Goal: Task Accomplishment & Management: Use online tool/utility

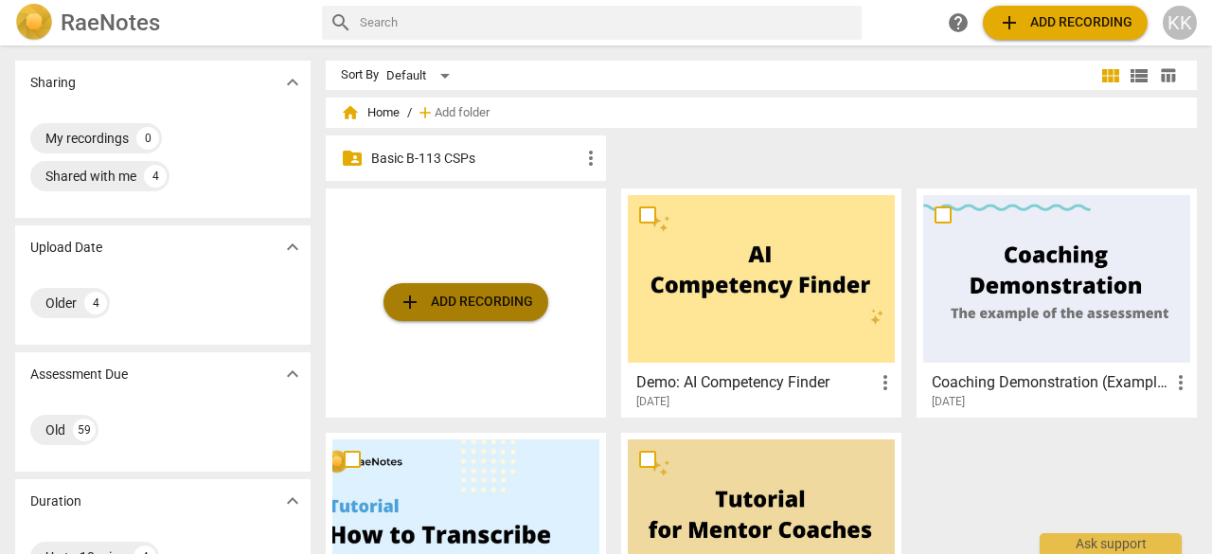
click at [460, 295] on span "add Add recording" at bounding box center [466, 302] width 134 height 23
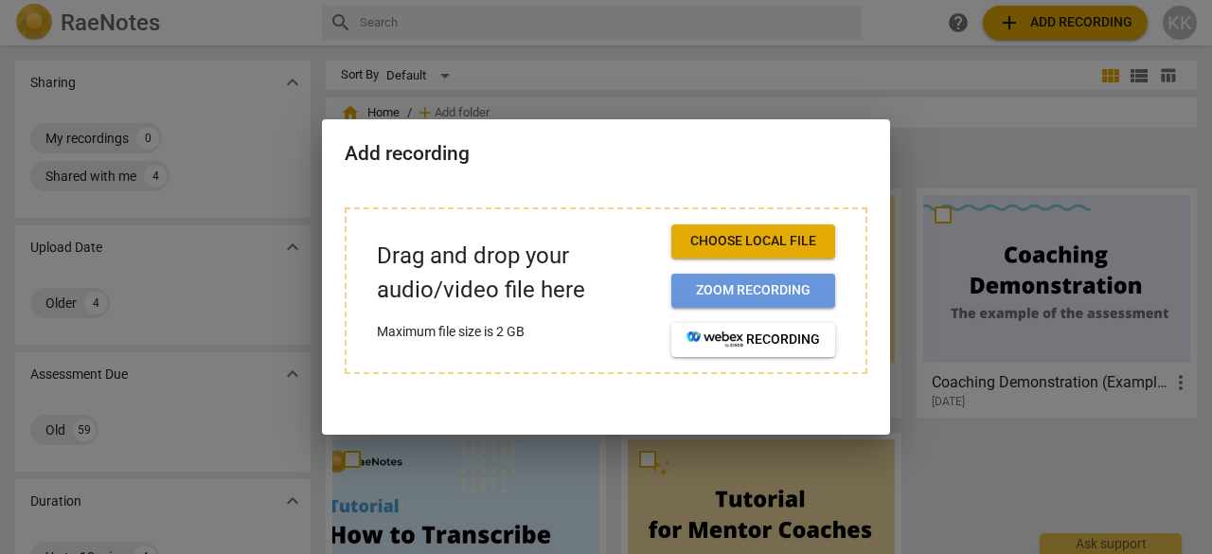
click at [697, 291] on span "Zoom recording" at bounding box center [752, 290] width 133 height 19
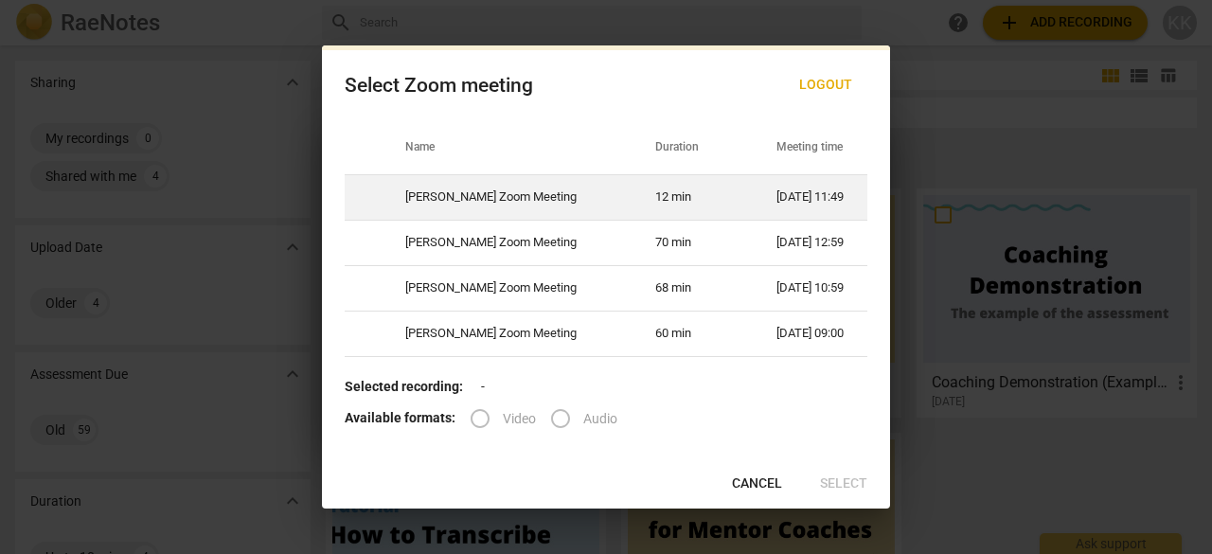
click at [776, 194] on td "[DATE] 11:49" at bounding box center [811, 196] width 114 height 45
radio input "true"
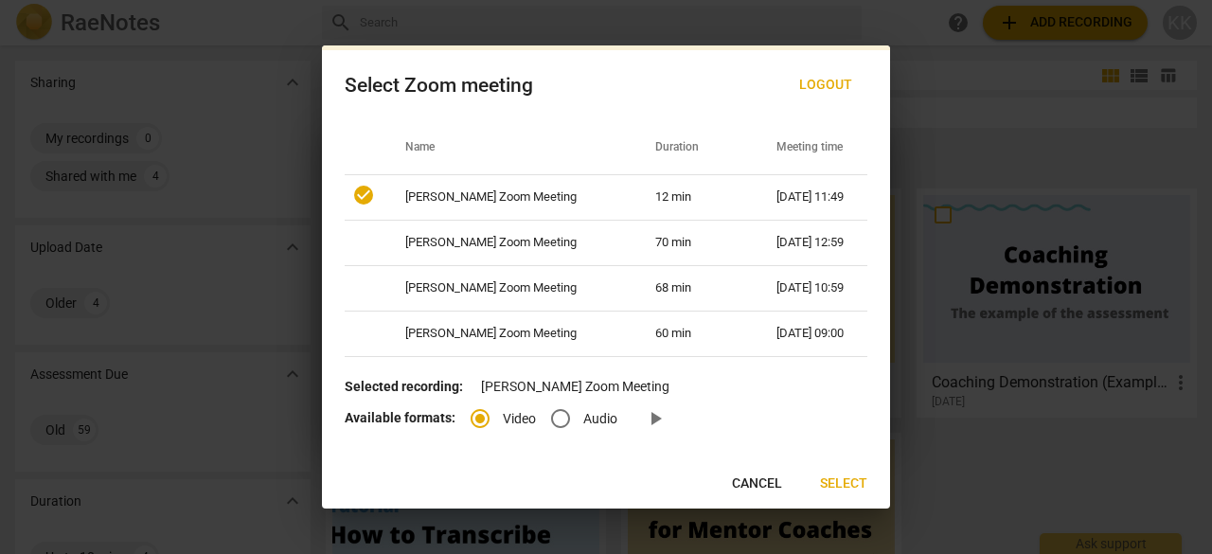
click at [562, 428] on input "Audio" at bounding box center [560, 418] width 45 height 45
radio input "true"
click at [850, 477] on span "Select" at bounding box center [843, 483] width 47 height 19
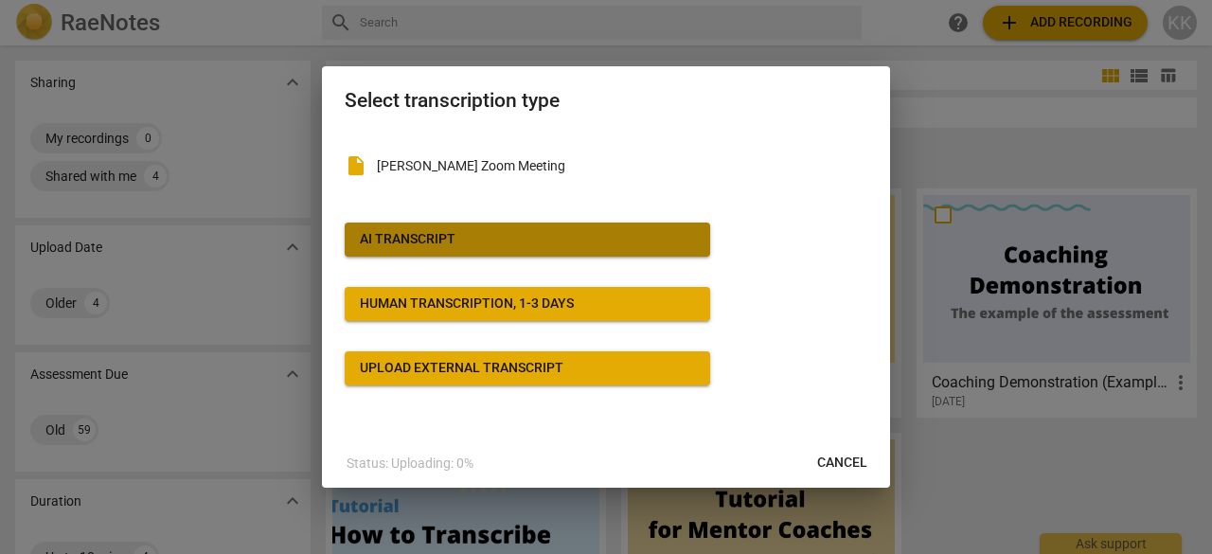
click at [482, 225] on button "AI Transcript" at bounding box center [527, 239] width 365 height 34
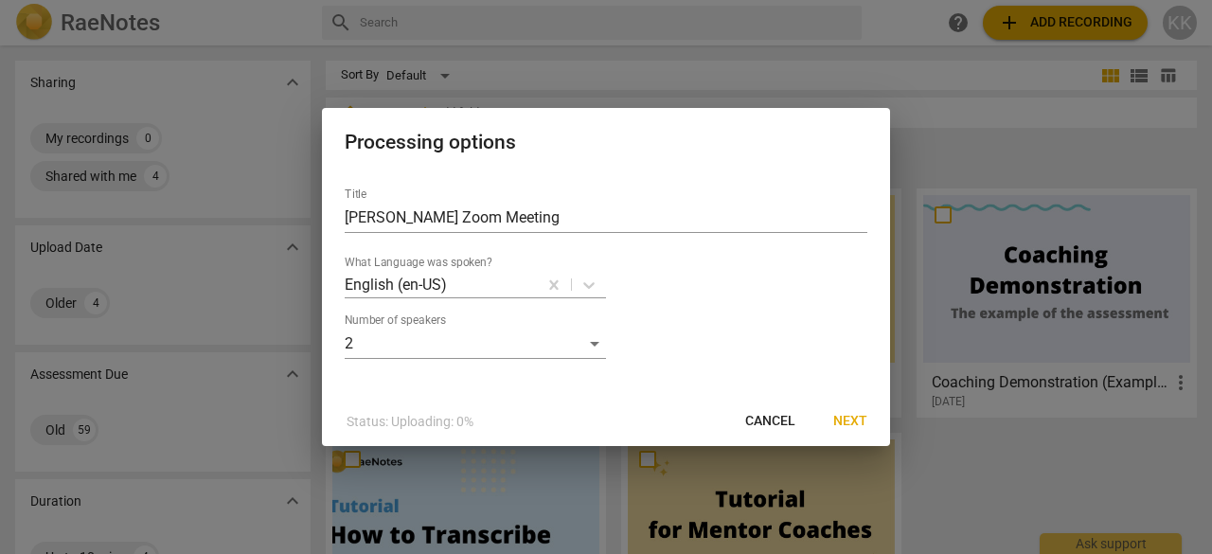
click at [862, 419] on span "Next" at bounding box center [850, 421] width 34 height 19
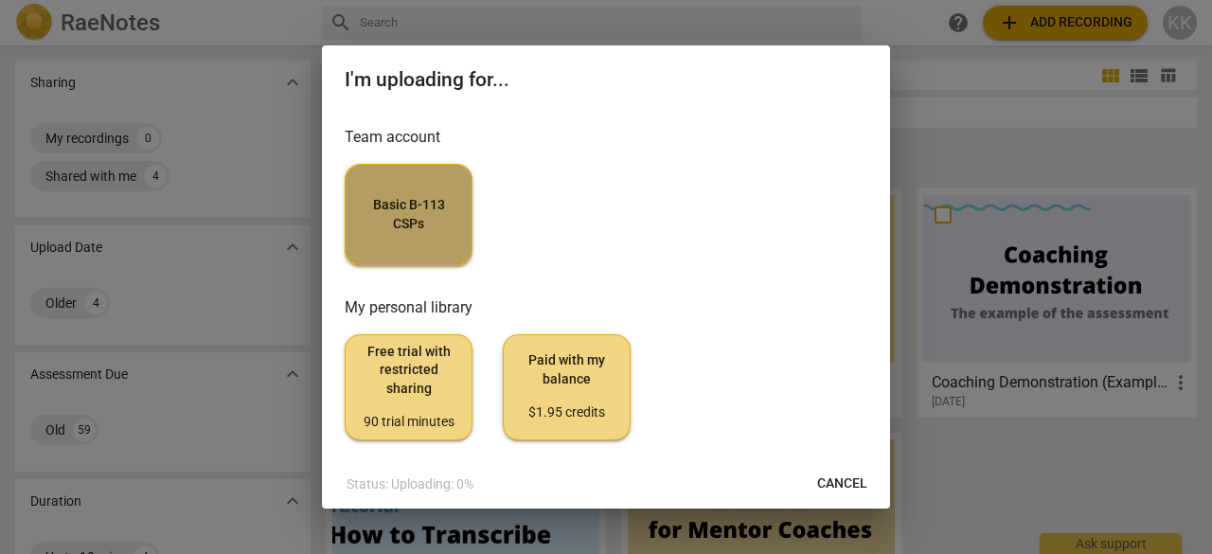
click at [447, 230] on span "Basic B-113 CSPs" at bounding box center [409, 214] width 96 height 37
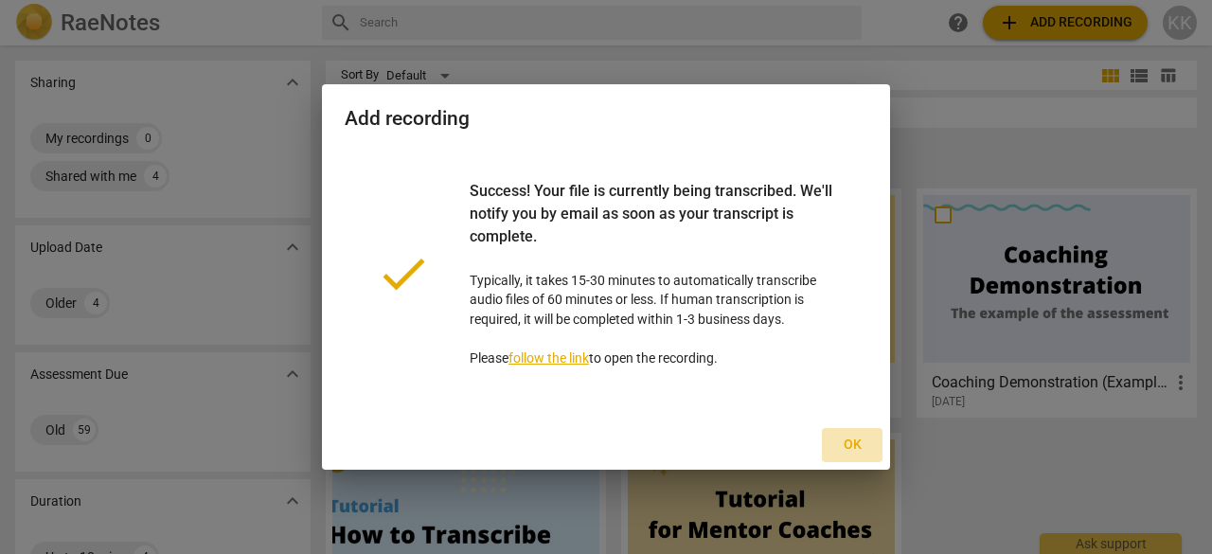
drag, startPoint x: 855, startPoint y: 440, endPoint x: 310, endPoint y: 408, distance: 545.3
click at [855, 439] on span "Ok" at bounding box center [852, 444] width 30 height 19
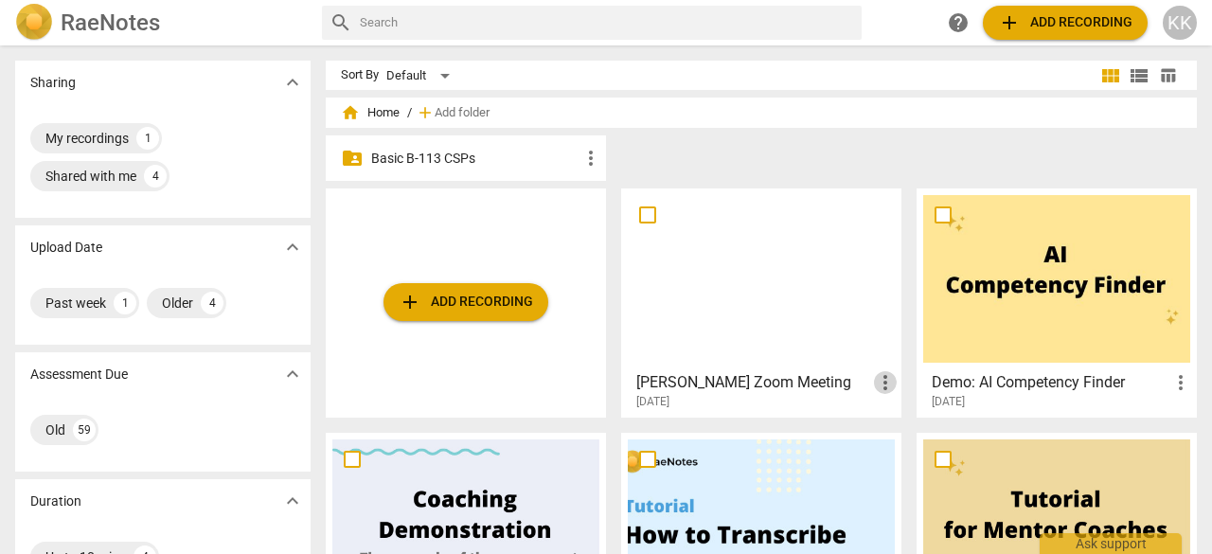
click at [874, 384] on span "more_vert" at bounding box center [885, 382] width 23 height 23
click at [642, 211] on div at bounding box center [606, 277] width 1212 height 554
click at [642, 212] on input "checkbox" at bounding box center [648, 215] width 40 height 23
checkbox input "false"
click at [634, 205] on input "checkbox" at bounding box center [648, 215] width 40 height 23
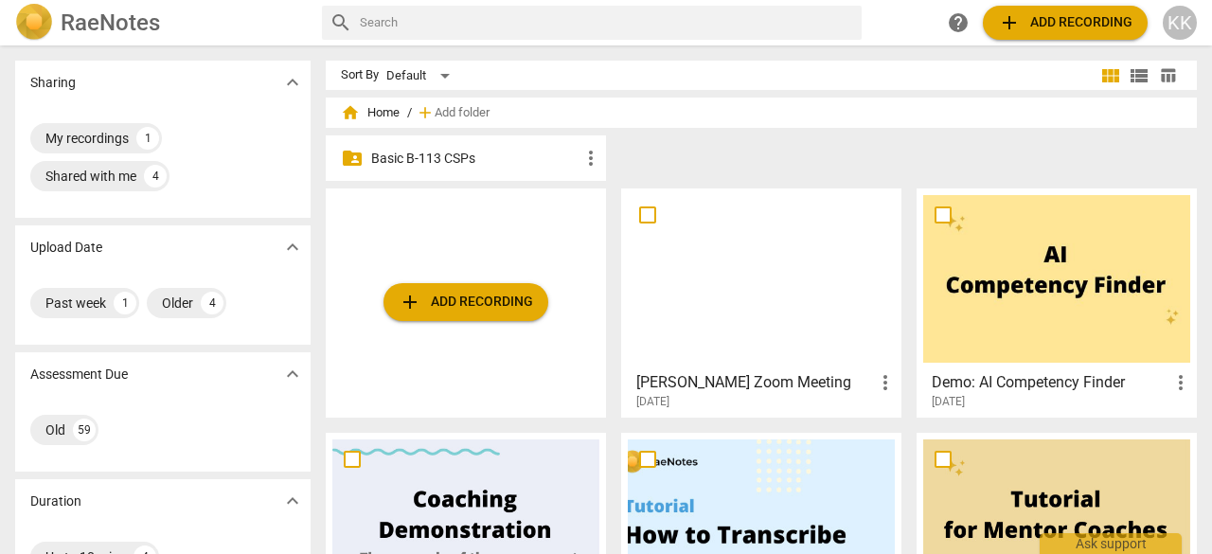
click at [708, 306] on div at bounding box center [761, 279] width 267 height 168
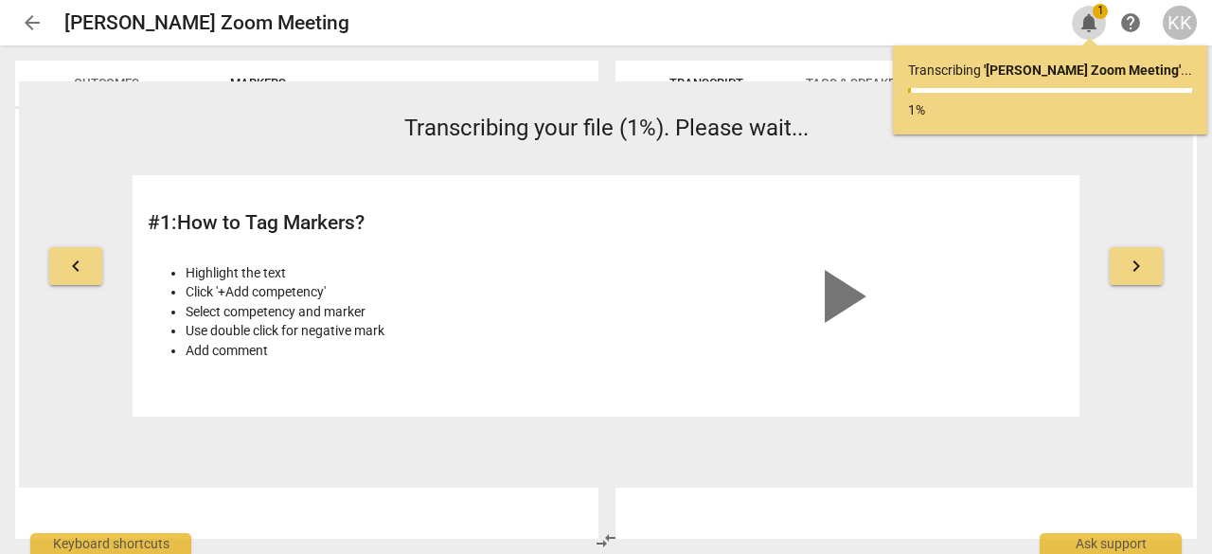
click at [1083, 29] on span "notifications" at bounding box center [1088, 22] width 23 height 23
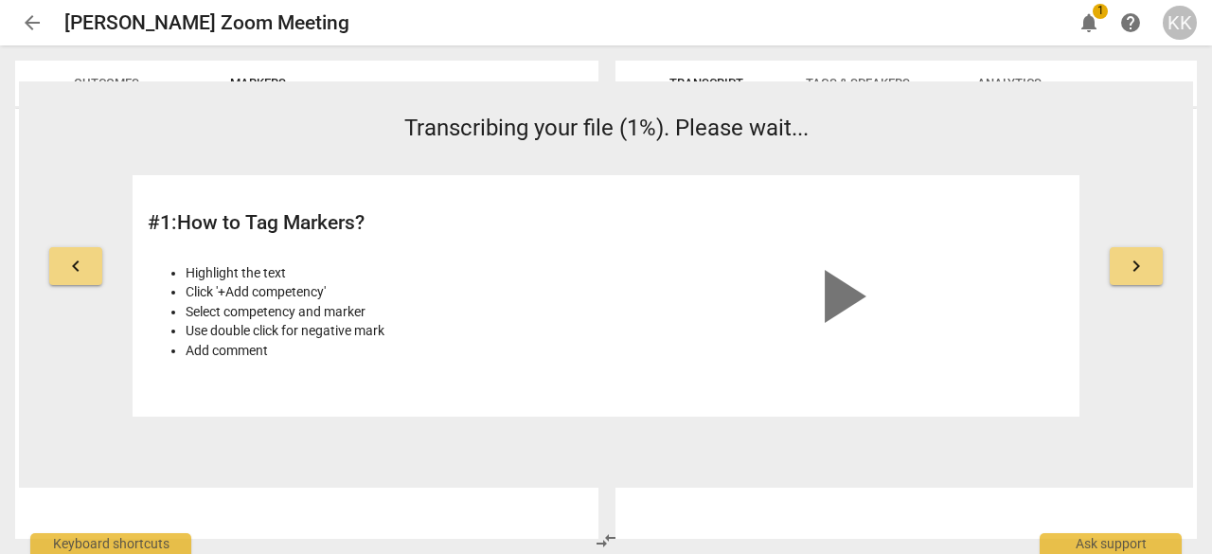
click at [1174, 75] on div "Transcript Tags & Speakers Analytics" at bounding box center [905, 83] width 551 height 45
click at [1162, 64] on div "Transcript Tags & Speakers Analytics" at bounding box center [905, 83] width 551 height 45
click at [1211, 357] on div "Transcript Tags & Speakers Analytics 2025-09-11T16:37:36Z Tags Katie Kuhn People" at bounding box center [910, 299] width 604 height 508
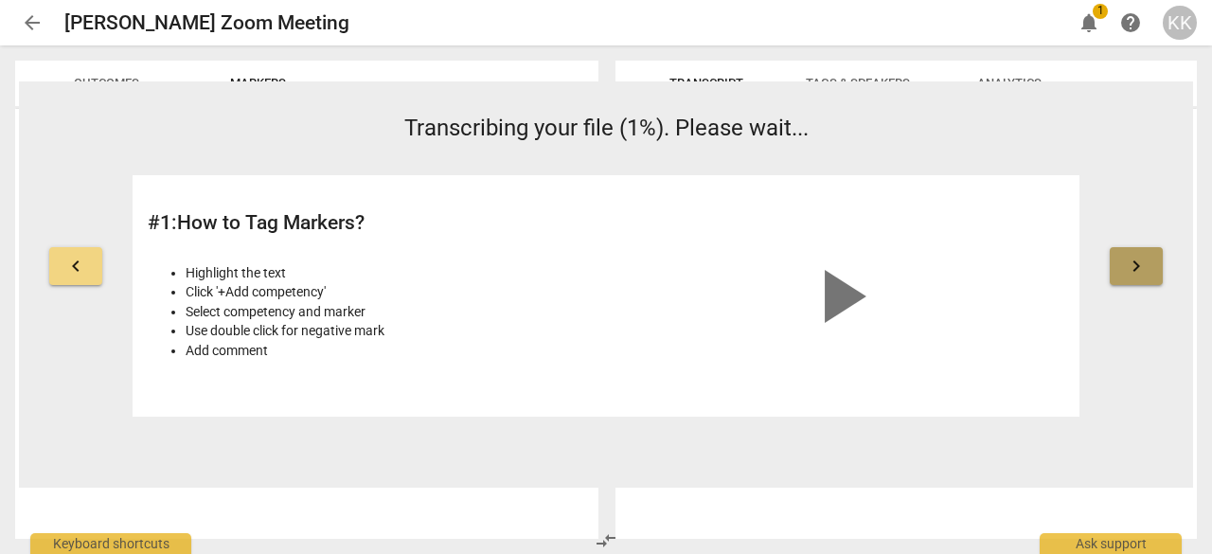
click at [1142, 266] on span "keyboard_arrow_right" at bounding box center [1136, 266] width 23 height 23
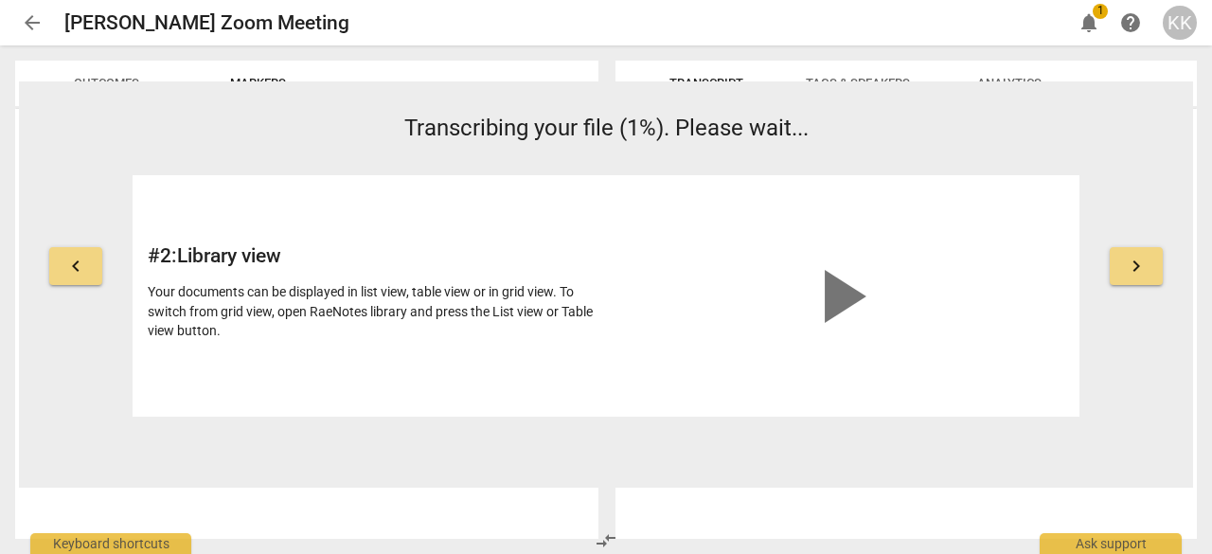
click at [1142, 266] on span "keyboard_arrow_right" at bounding box center [1136, 266] width 23 height 23
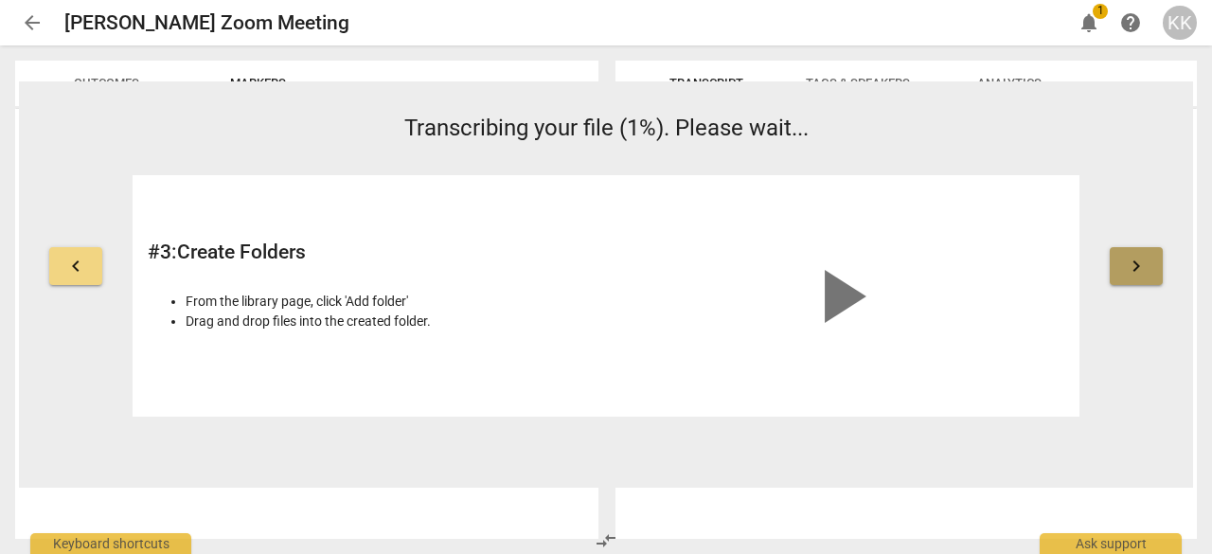
click at [1142, 266] on span "keyboard_arrow_right" at bounding box center [1136, 266] width 23 height 23
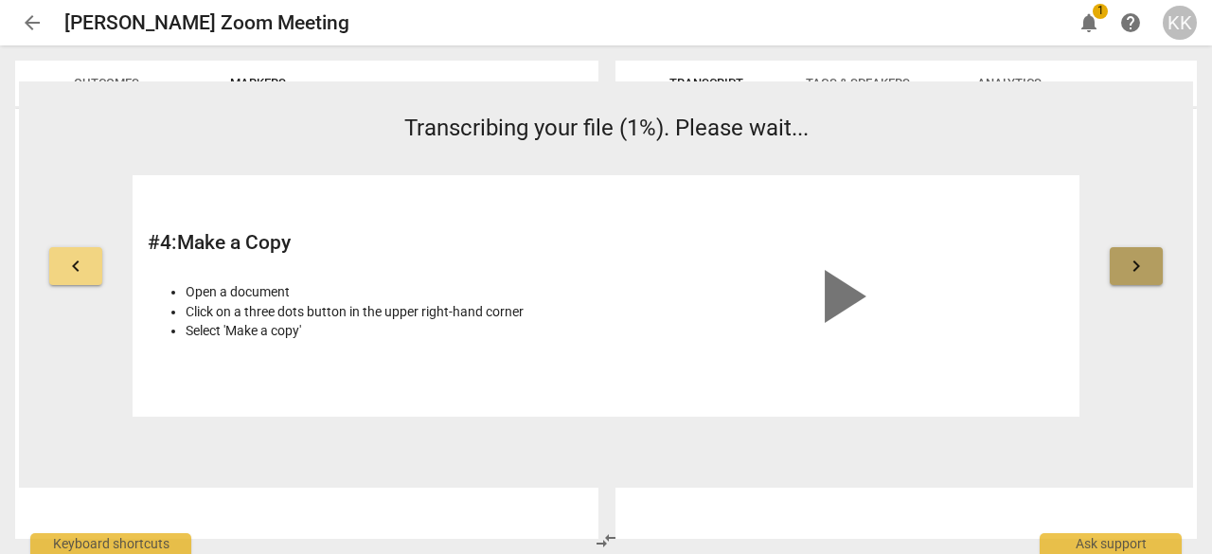
click at [1142, 266] on span "keyboard_arrow_right" at bounding box center [1136, 266] width 23 height 23
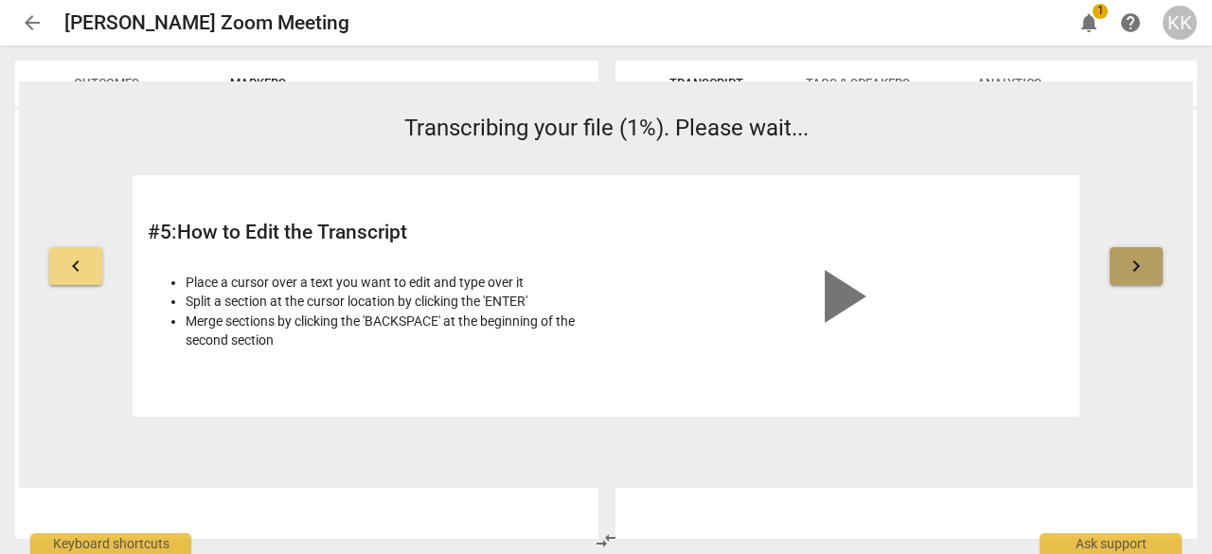
click at [1142, 266] on span "keyboard_arrow_right" at bounding box center [1136, 266] width 23 height 23
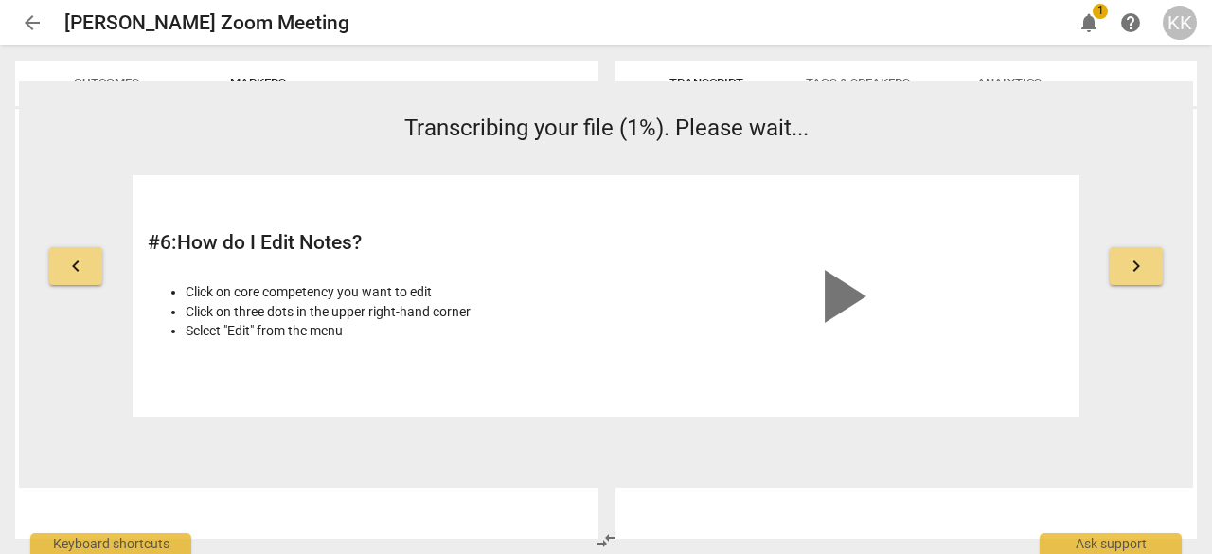
click at [1142, 266] on span "keyboard_arrow_right" at bounding box center [1136, 266] width 23 height 23
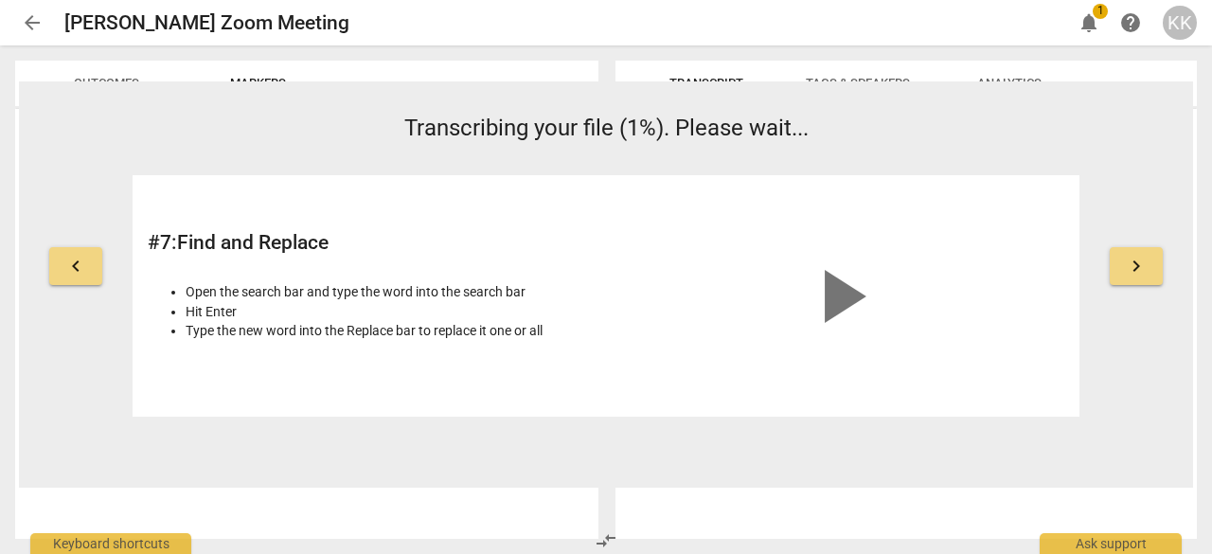
click at [1142, 266] on span "keyboard_arrow_right" at bounding box center [1136, 266] width 23 height 23
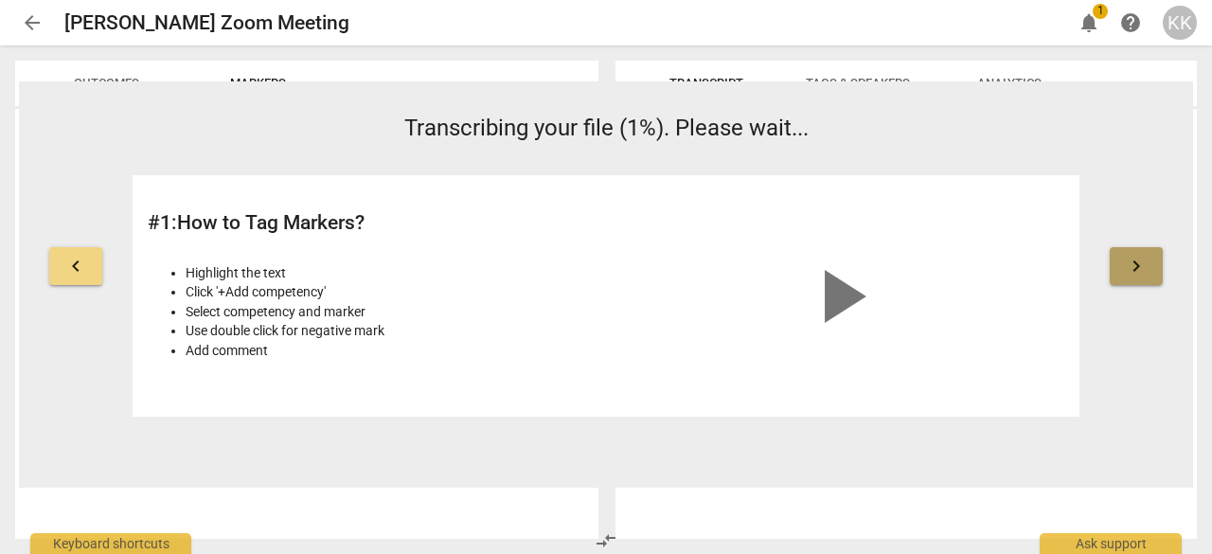
click at [1142, 266] on span "keyboard_arrow_right" at bounding box center [1136, 266] width 23 height 23
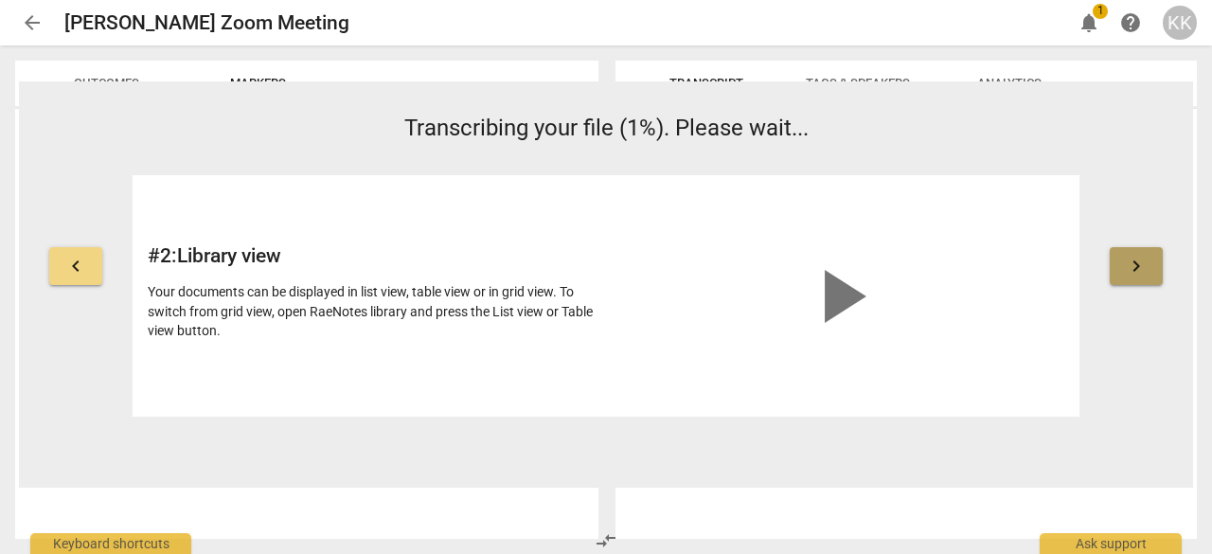
click at [1142, 266] on span "keyboard_arrow_right" at bounding box center [1136, 266] width 23 height 23
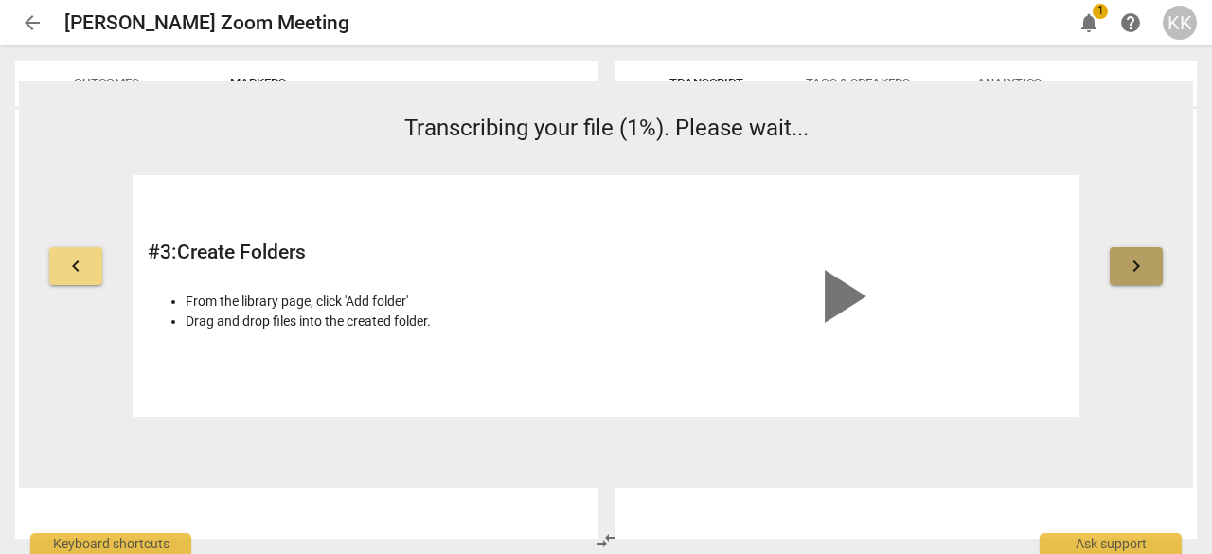
click at [1142, 266] on span "keyboard_arrow_right" at bounding box center [1136, 266] width 23 height 23
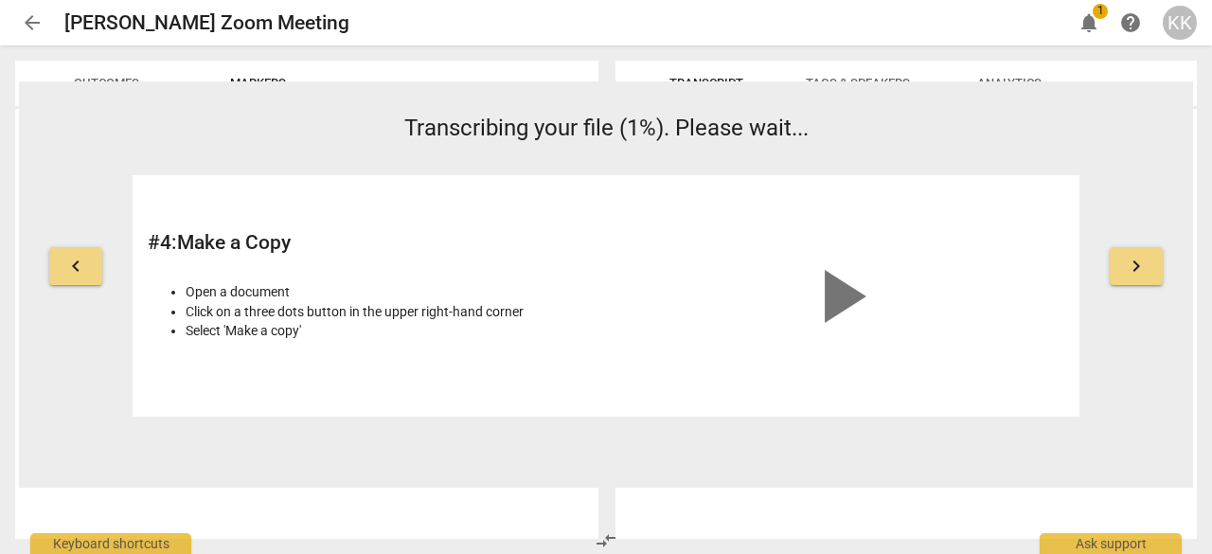
click at [1142, 266] on span "keyboard_arrow_right" at bounding box center [1136, 266] width 23 height 23
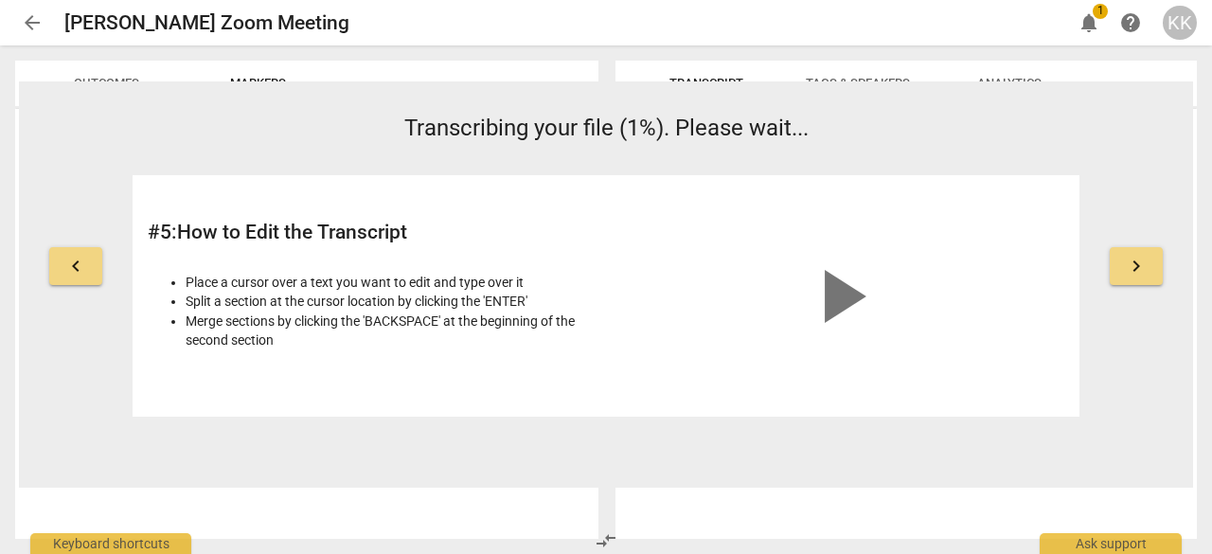
click at [1142, 266] on span "keyboard_arrow_right" at bounding box center [1136, 266] width 23 height 23
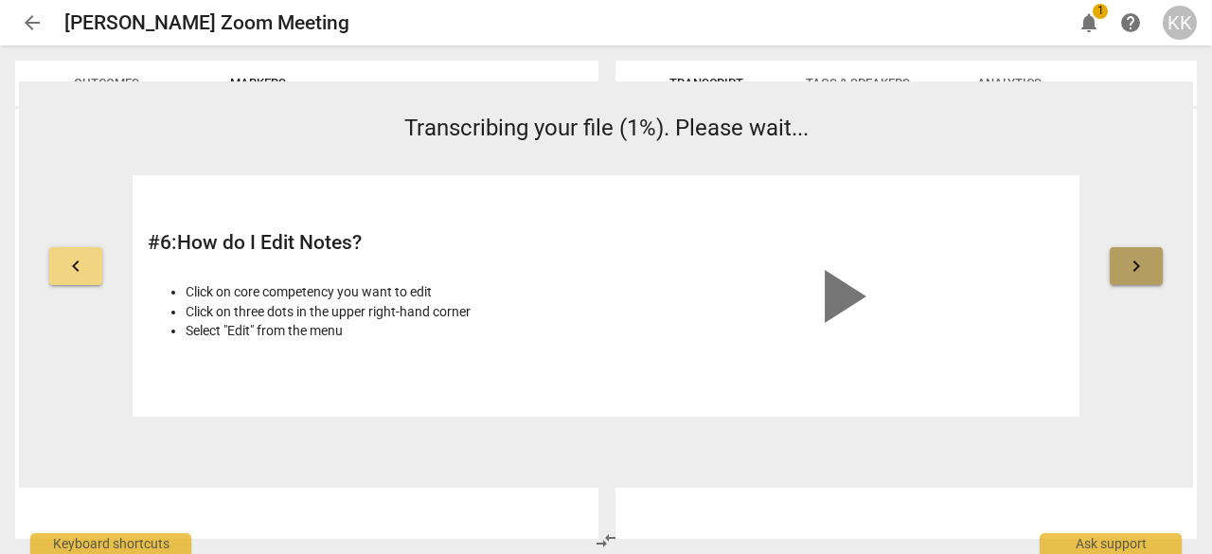
click at [1142, 266] on span "keyboard_arrow_right" at bounding box center [1136, 266] width 23 height 23
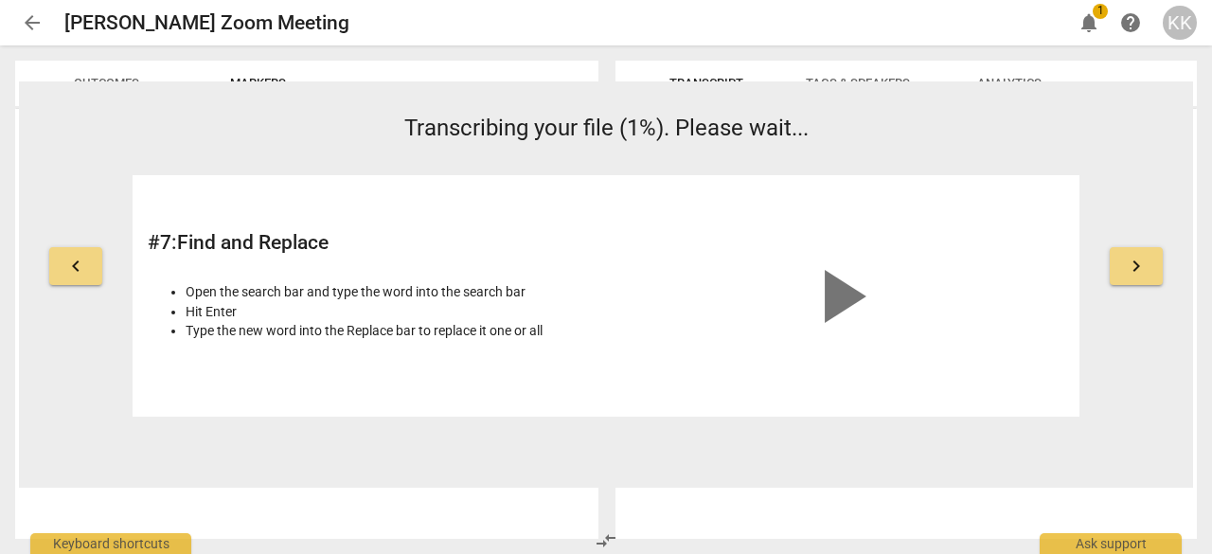
click at [1142, 266] on span "keyboard_arrow_right" at bounding box center [1136, 266] width 23 height 23
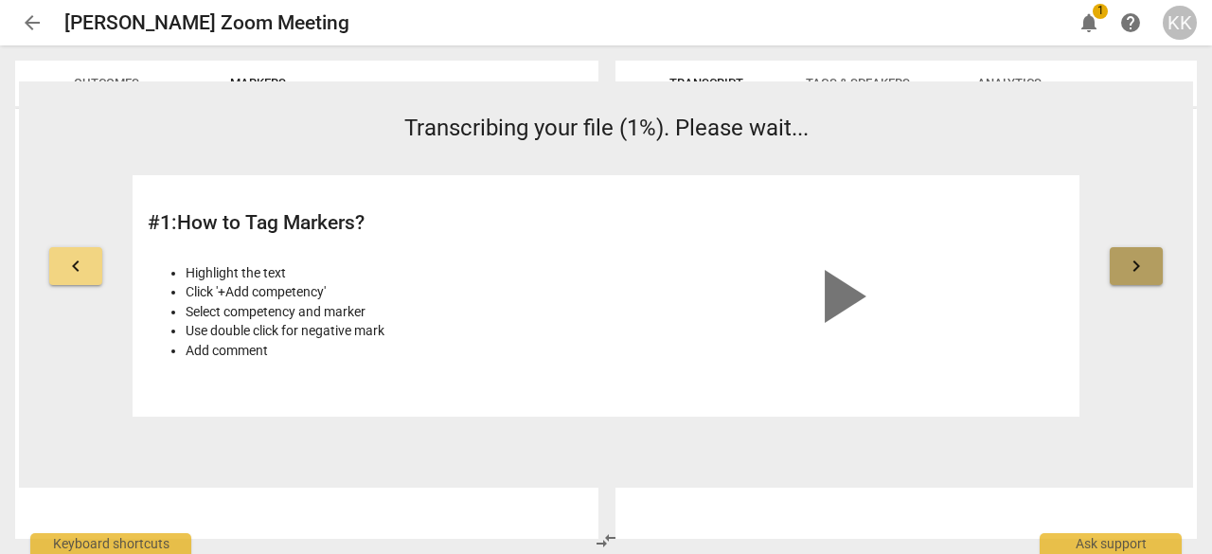
click at [1142, 266] on span "keyboard_arrow_right" at bounding box center [1136, 266] width 23 height 23
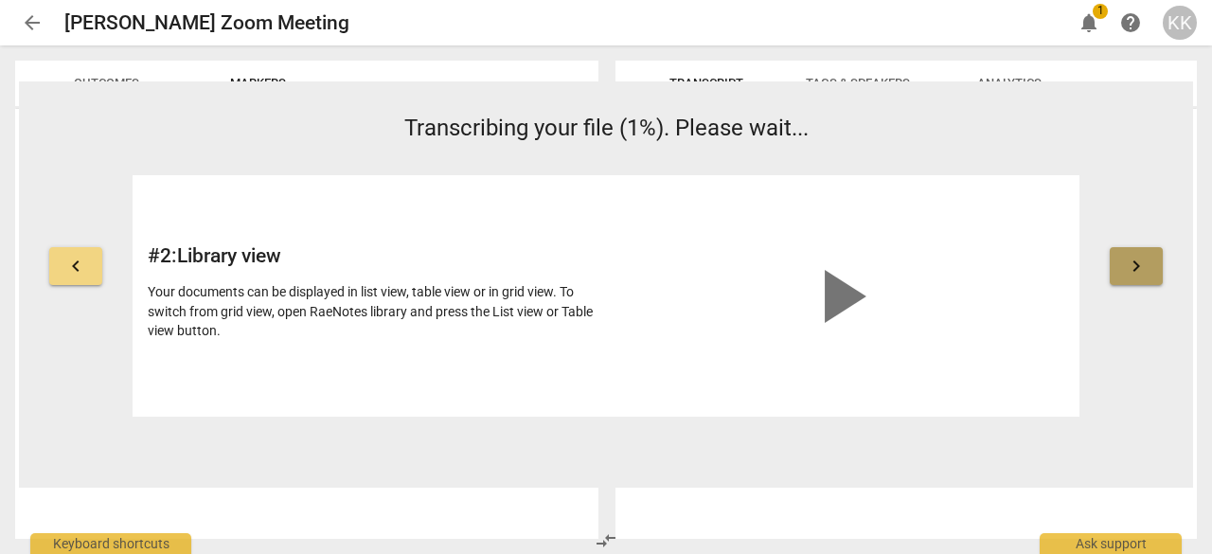
click at [1142, 266] on span "keyboard_arrow_right" at bounding box center [1136, 266] width 23 height 23
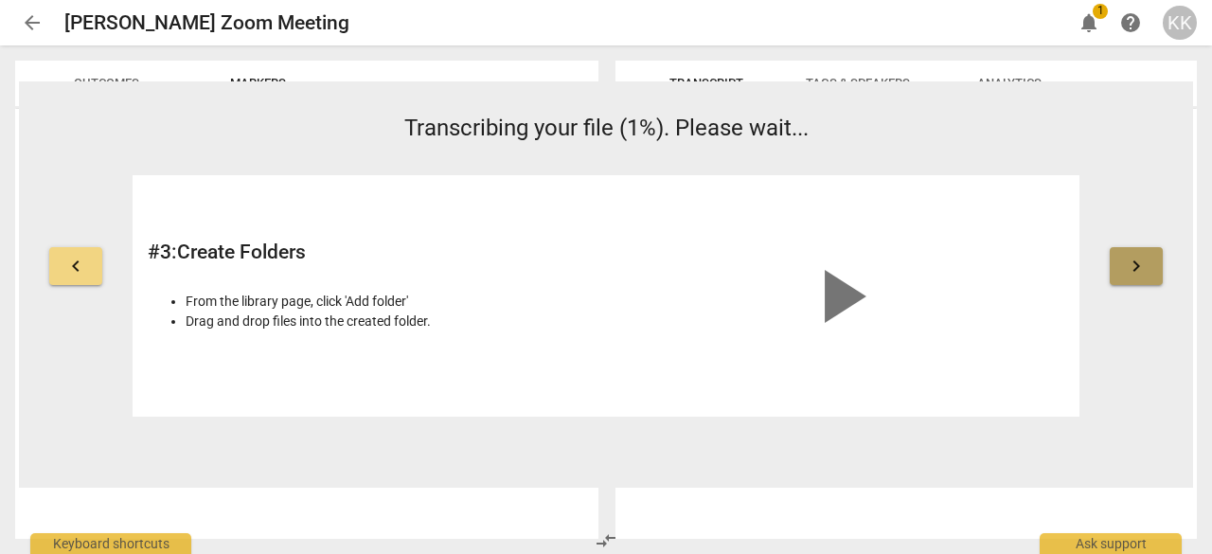
click at [1142, 266] on span "keyboard_arrow_right" at bounding box center [1136, 266] width 23 height 23
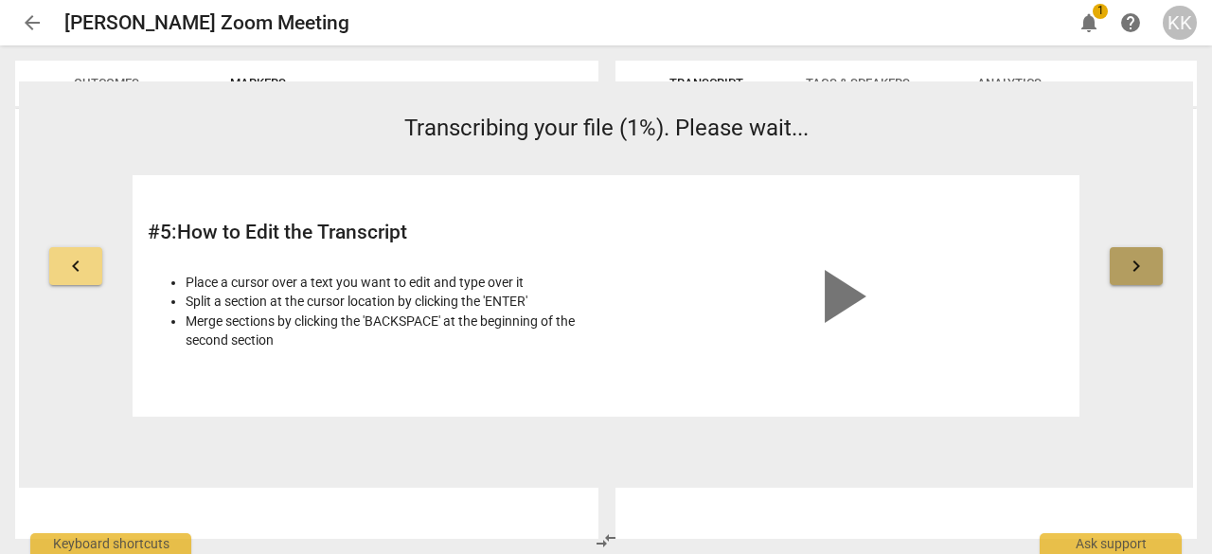
click at [1142, 266] on span "keyboard_arrow_right" at bounding box center [1136, 266] width 23 height 23
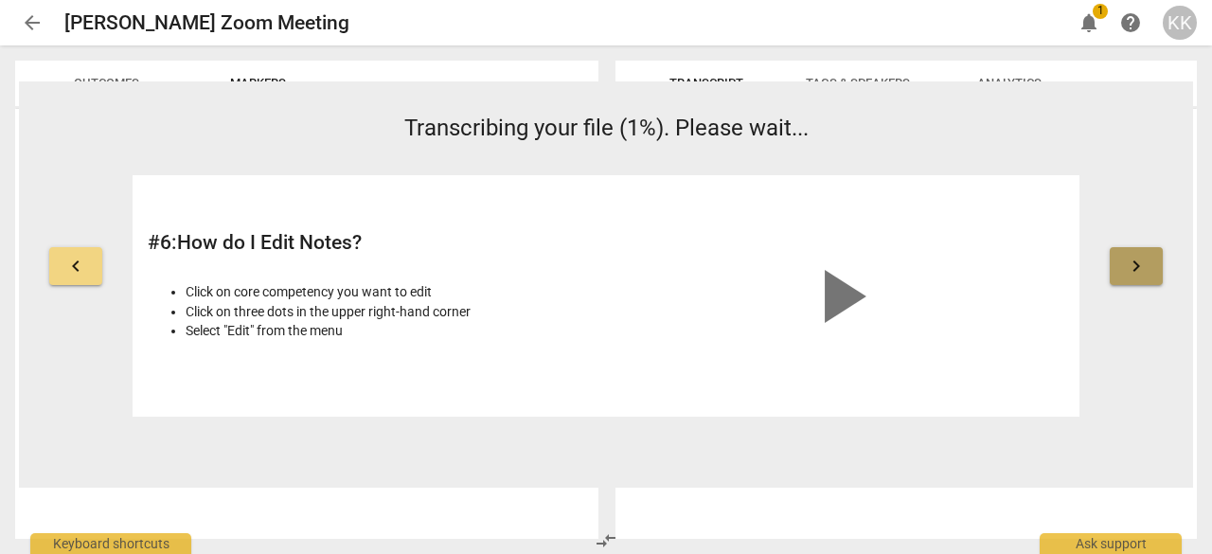
click at [1142, 266] on span "keyboard_arrow_right" at bounding box center [1136, 266] width 23 height 23
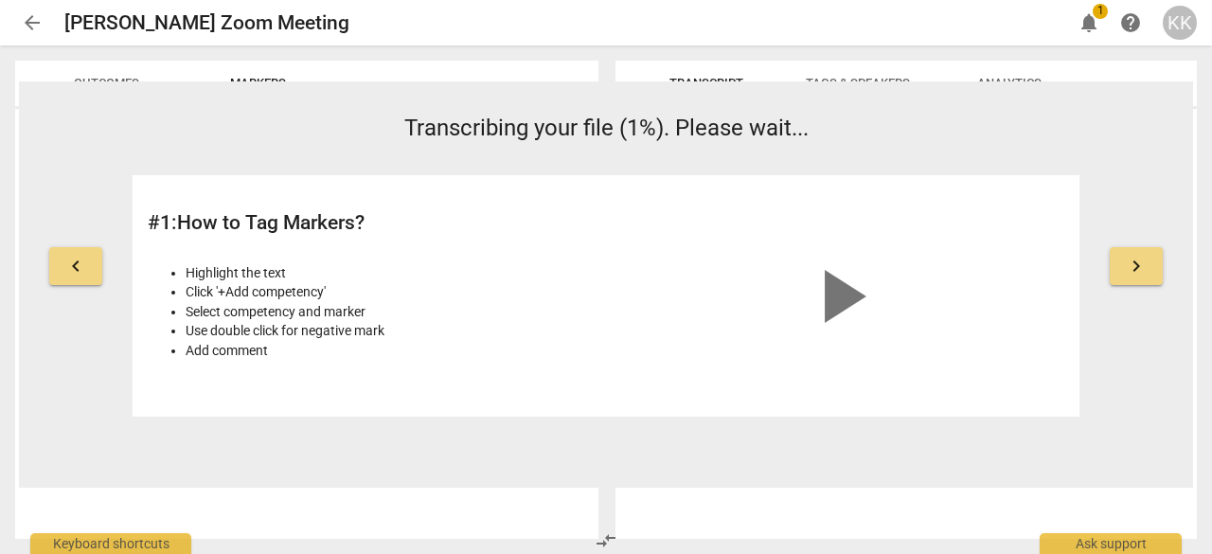
click at [1142, 266] on span "keyboard_arrow_right" at bounding box center [1136, 266] width 23 height 23
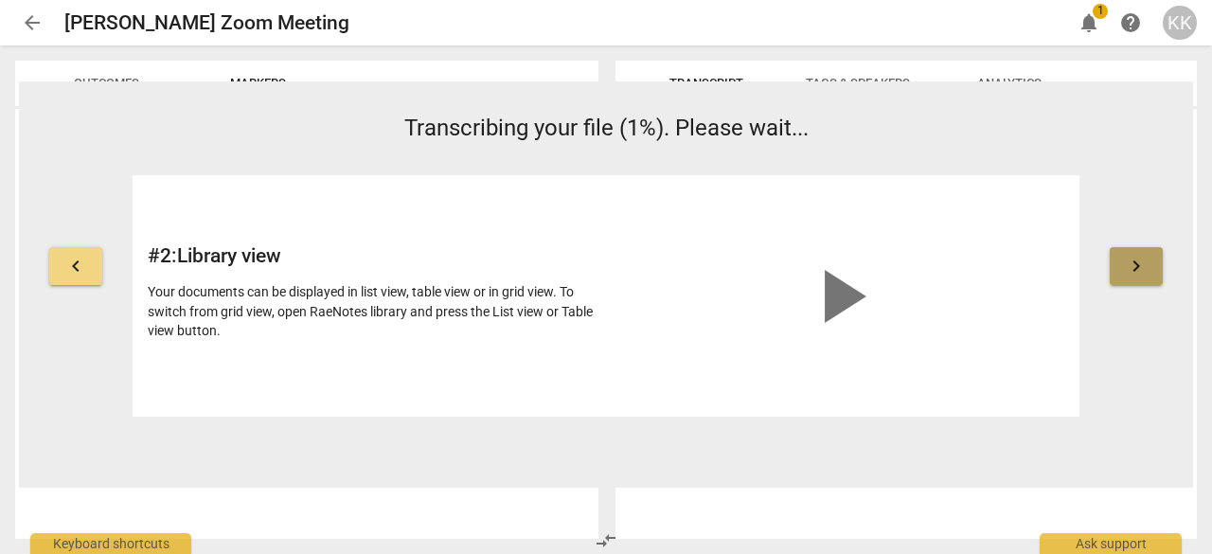
click at [1142, 266] on span "keyboard_arrow_right" at bounding box center [1136, 266] width 23 height 23
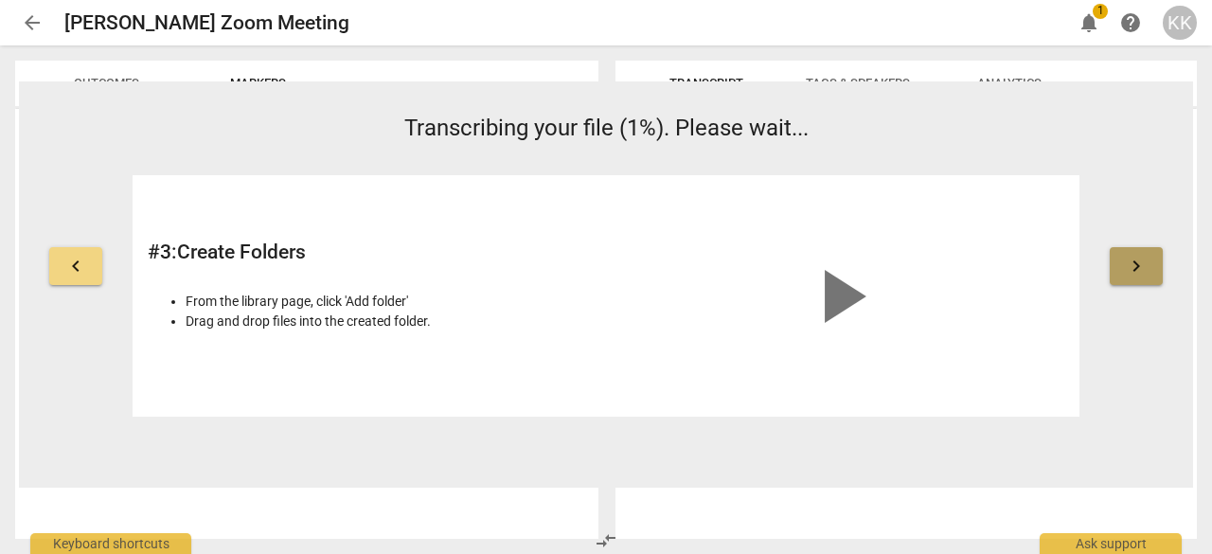
click at [1142, 266] on span "keyboard_arrow_right" at bounding box center [1136, 266] width 23 height 23
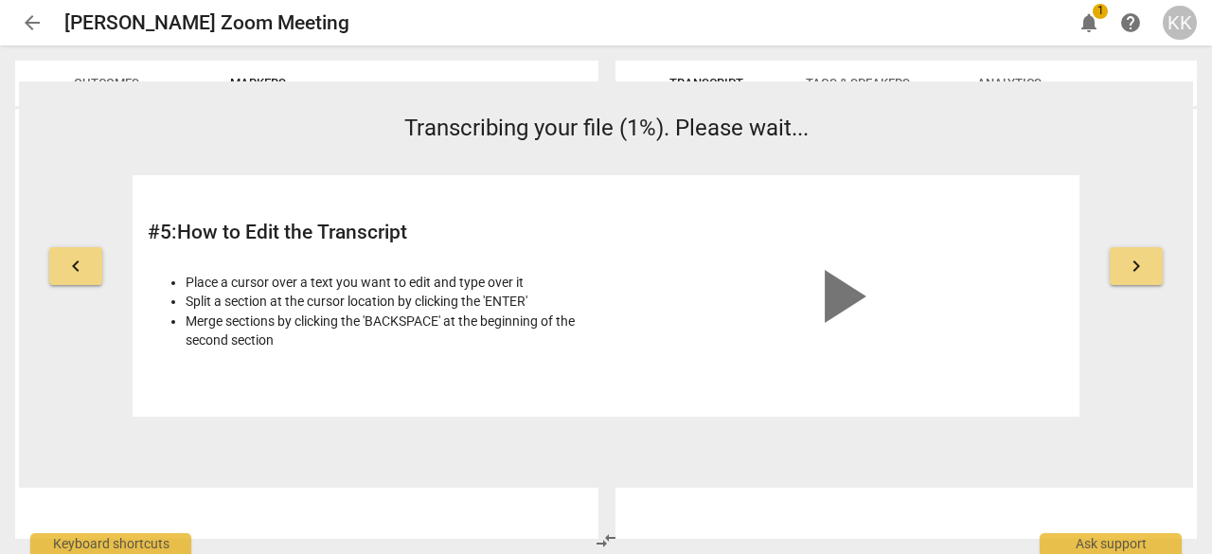
click at [1142, 266] on span "keyboard_arrow_right" at bounding box center [1136, 266] width 23 height 23
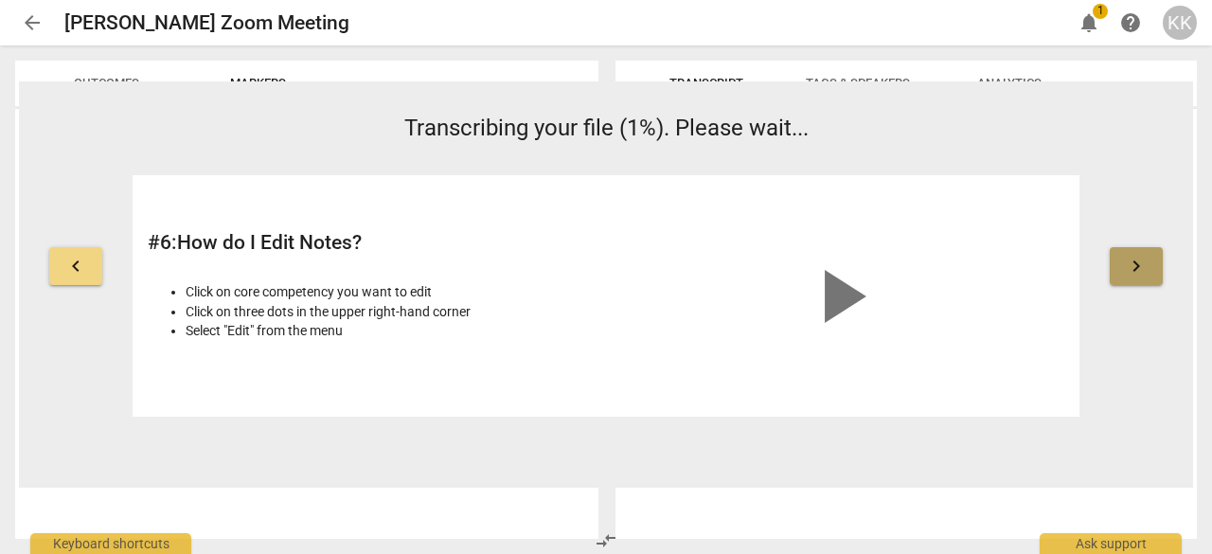
click at [1142, 266] on span "keyboard_arrow_right" at bounding box center [1136, 266] width 23 height 23
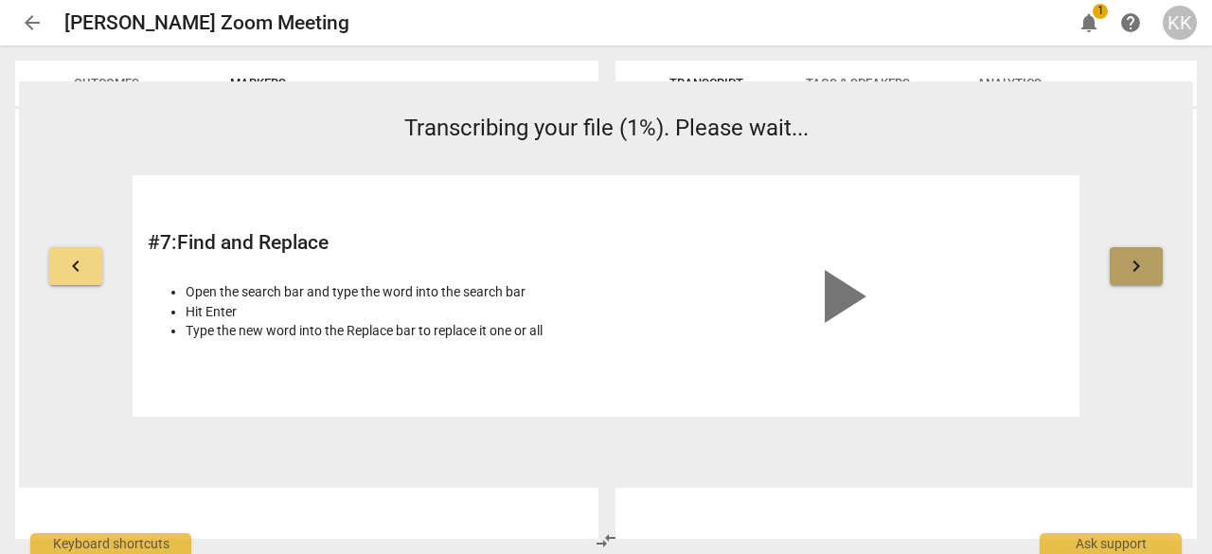
click at [1142, 266] on span "keyboard_arrow_right" at bounding box center [1136, 266] width 23 height 23
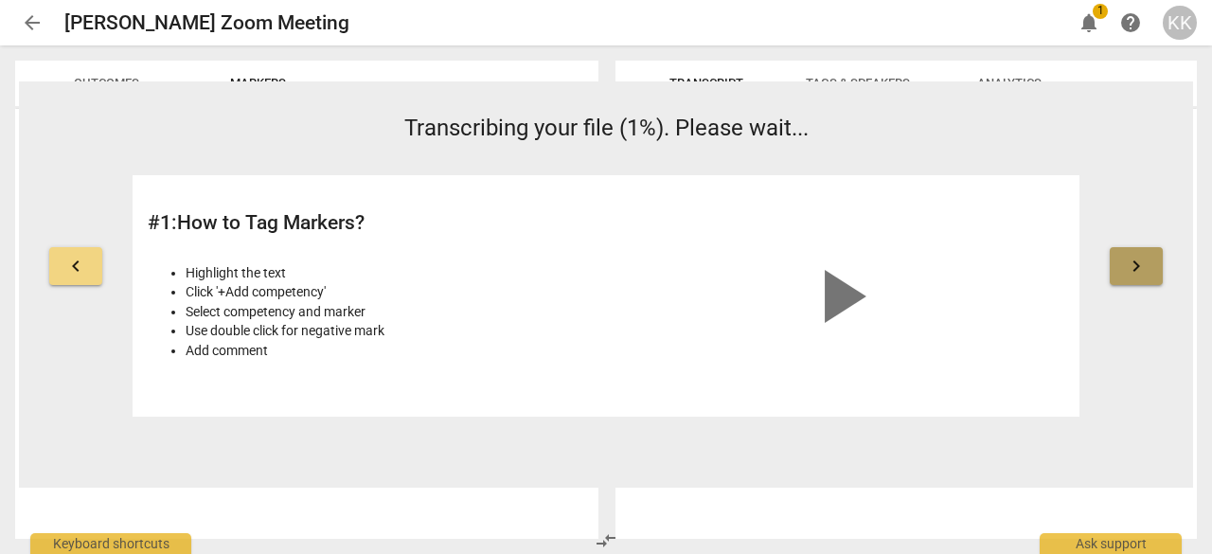
click at [1142, 266] on span "keyboard_arrow_right" at bounding box center [1136, 266] width 23 height 23
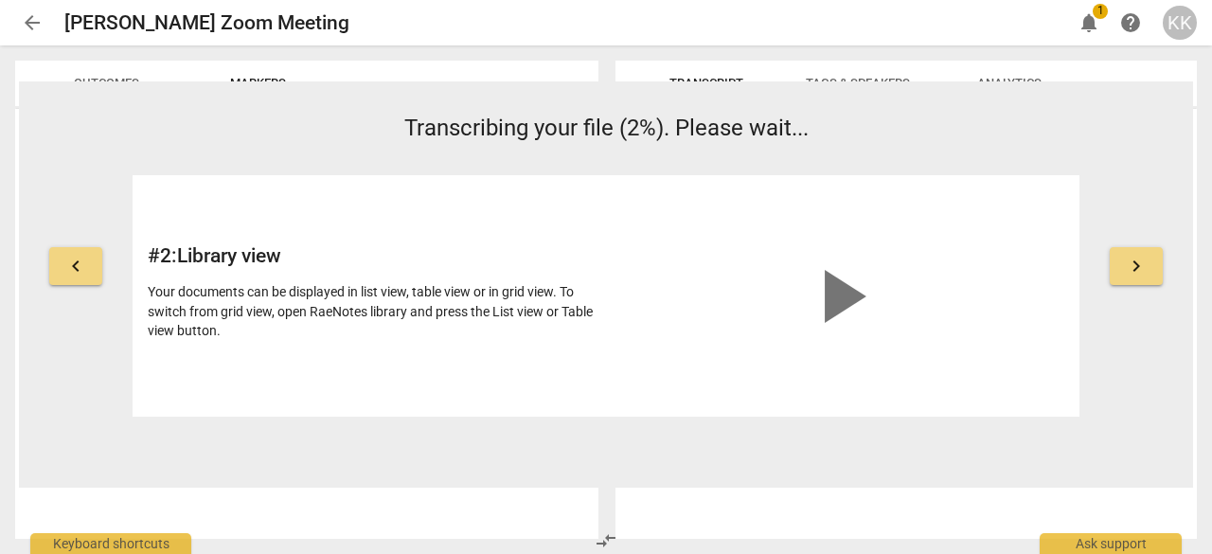
click at [884, 65] on button "Tags & Speakers" at bounding box center [857, 83] width 151 height 45
click at [158, 72] on span "Outcomes" at bounding box center [106, 84] width 111 height 26
click at [245, 60] on div "Outcomes Markers more_vert" at bounding box center [303, 299] width 606 height 508
click at [28, 29] on span "arrow_back" at bounding box center [32, 22] width 23 height 23
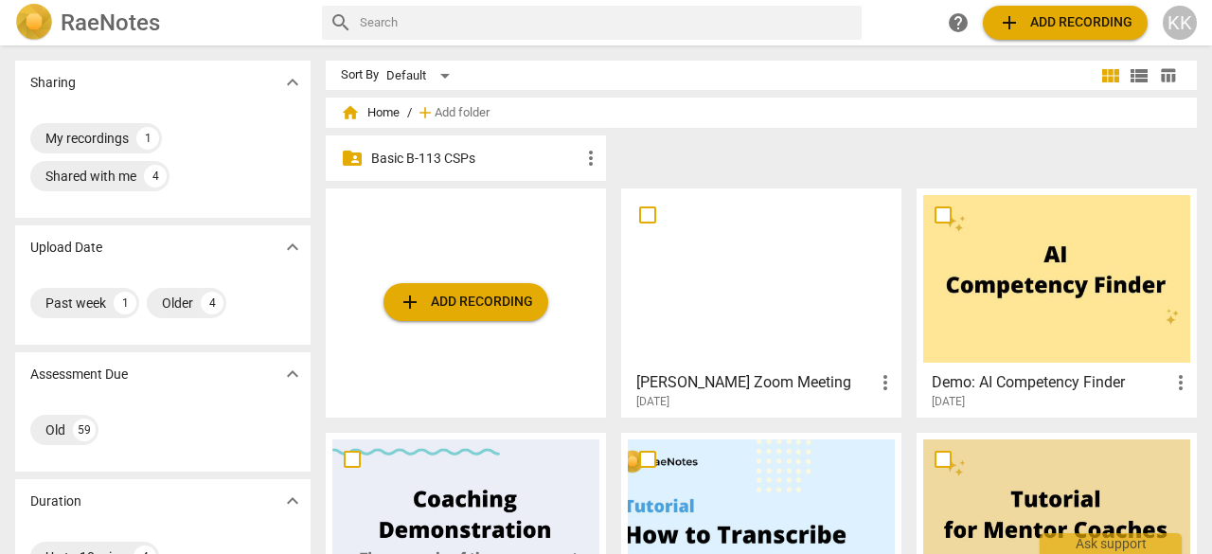
click at [754, 287] on div at bounding box center [761, 279] width 267 height 168
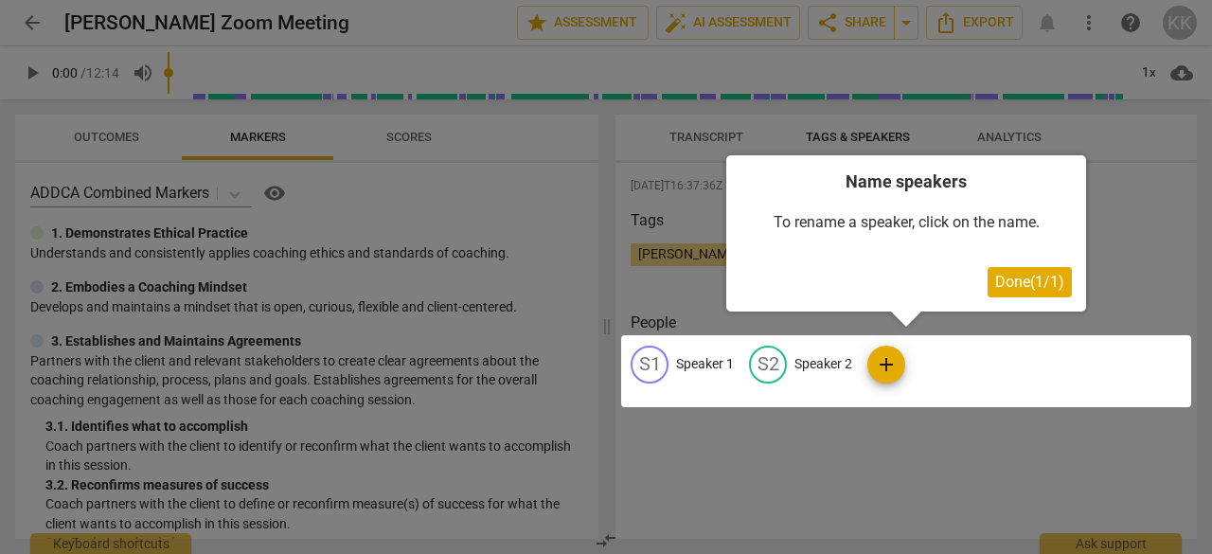
click at [1176, 233] on div at bounding box center [606, 277] width 1212 height 554
click at [1053, 270] on button "Done ( 1 / 1 )" at bounding box center [1029, 282] width 84 height 30
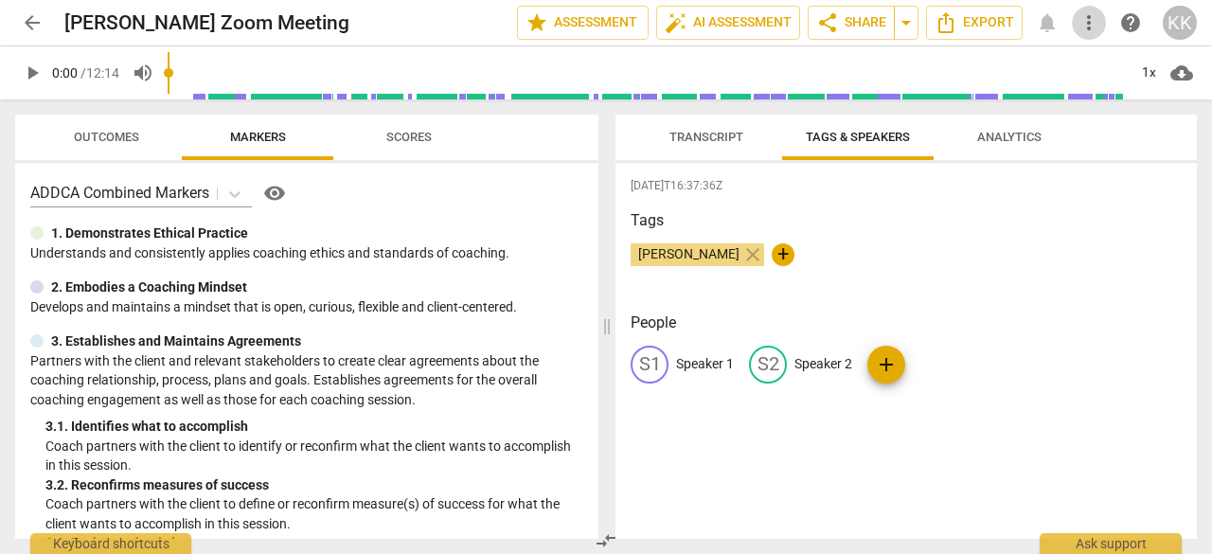
click at [1086, 22] on span "more_vert" at bounding box center [1088, 22] width 23 height 23
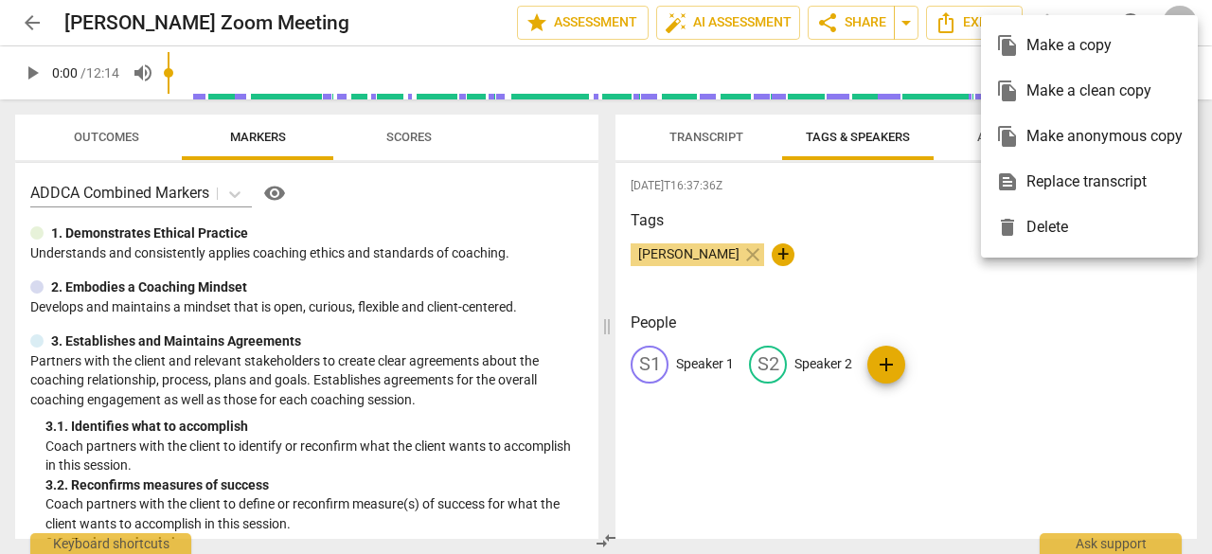
drag, startPoint x: 1083, startPoint y: 397, endPoint x: 1082, endPoint y: 385, distance: 11.4
click at [1082, 385] on div at bounding box center [606, 277] width 1212 height 554
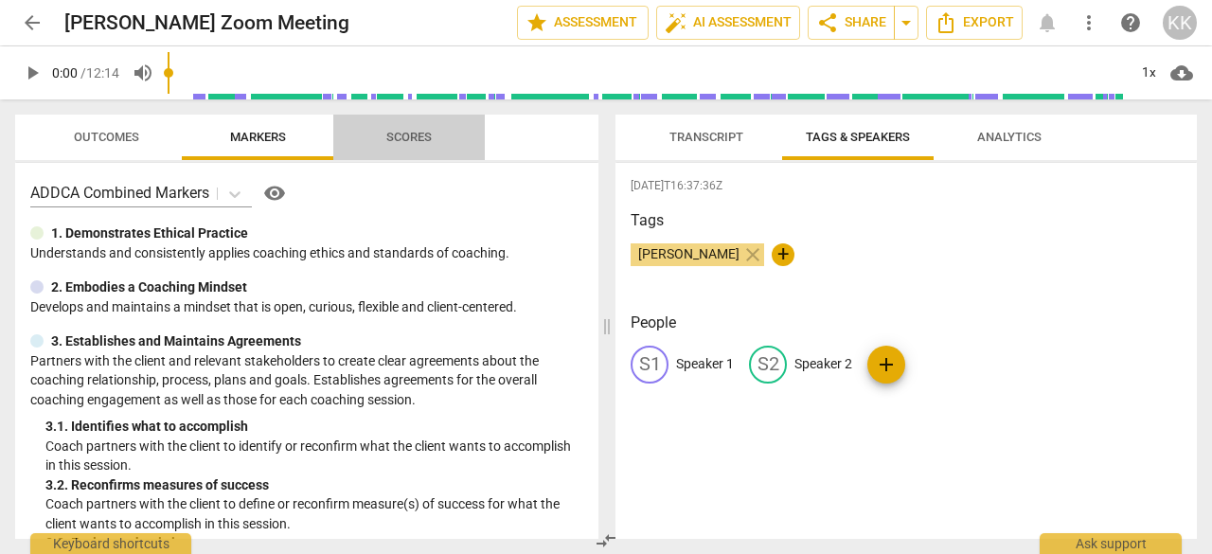
click at [399, 137] on span "Scores" at bounding box center [408, 137] width 45 height 14
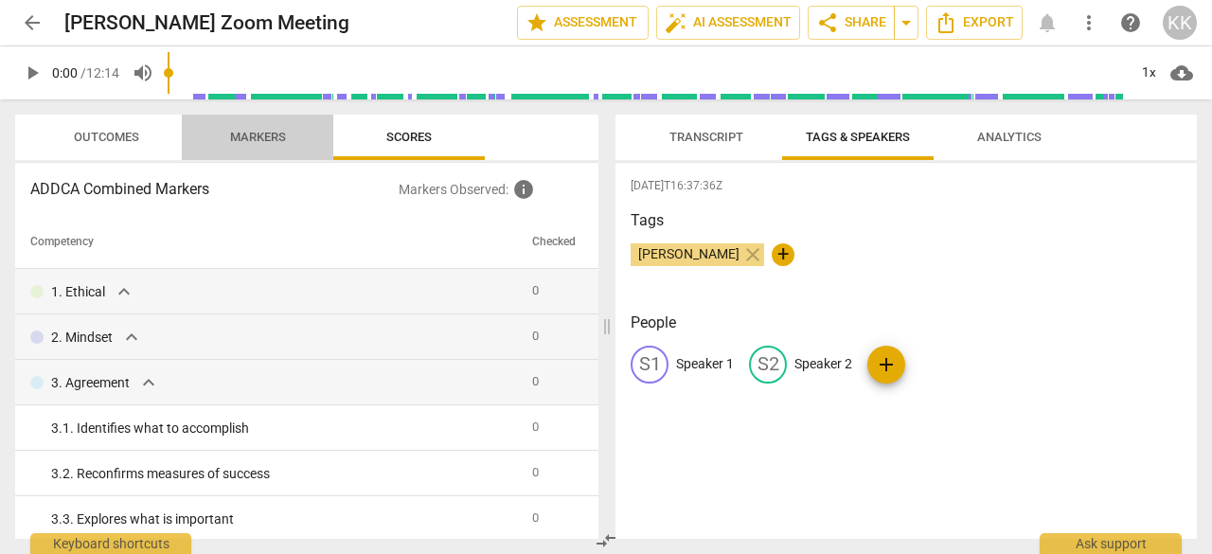
click at [275, 131] on span "Markers" at bounding box center [258, 137] width 56 height 14
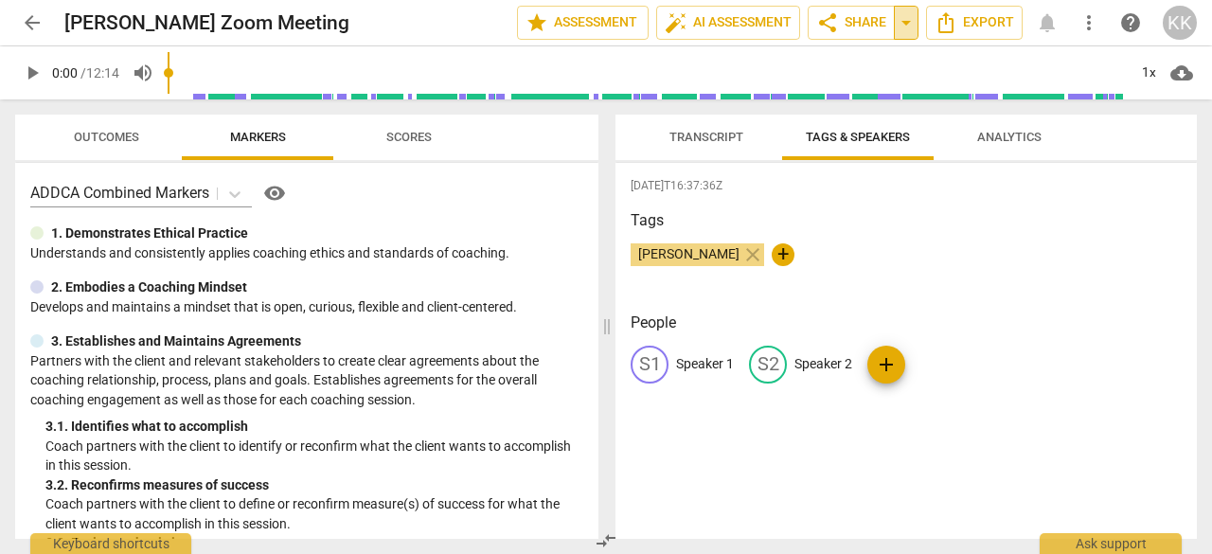
click at [906, 23] on span "arrow_drop_down" at bounding box center [906, 22] width 23 height 23
click at [1088, 151] on div "Transcript Tags & Speakers Analytics" at bounding box center [905, 137] width 551 height 45
click at [1026, 125] on span "Analytics" at bounding box center [1009, 138] width 110 height 26
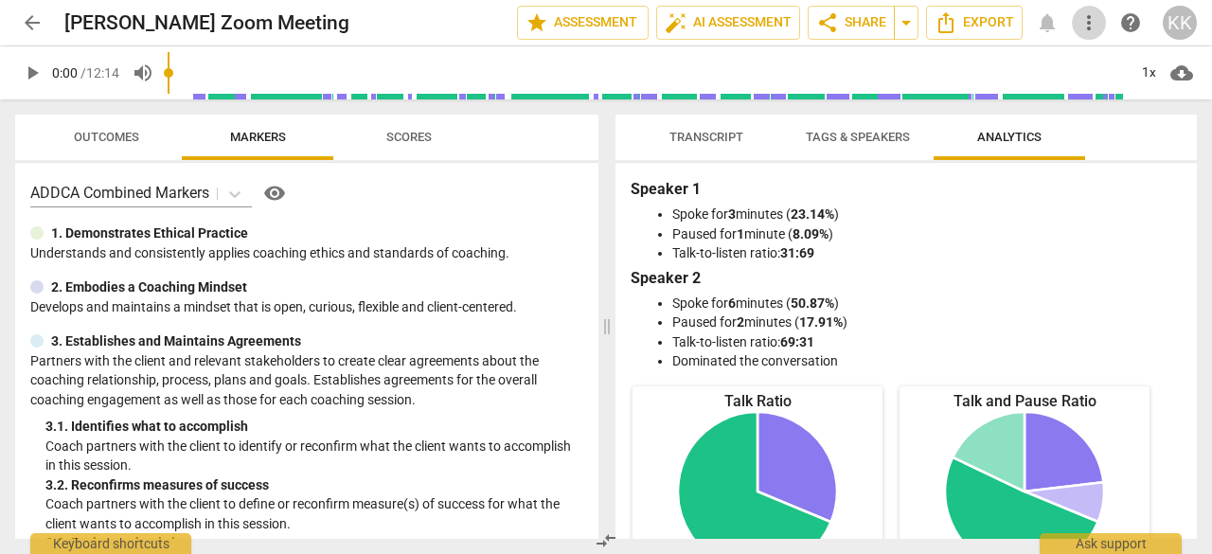
click at [1096, 8] on button "more_vert" at bounding box center [1089, 23] width 34 height 34
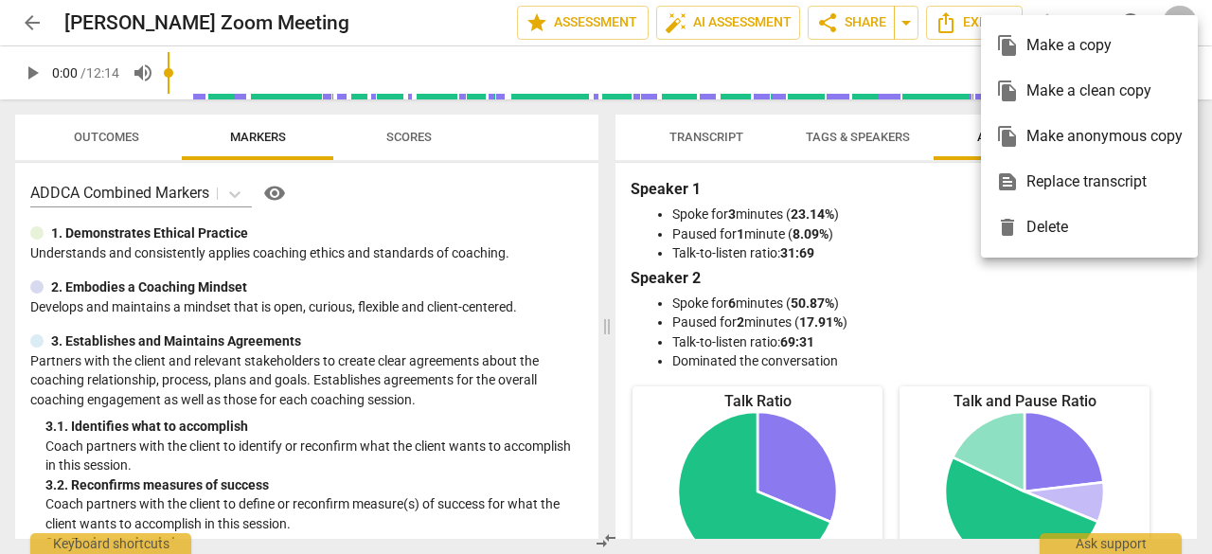
click at [849, 168] on div at bounding box center [606, 277] width 1212 height 554
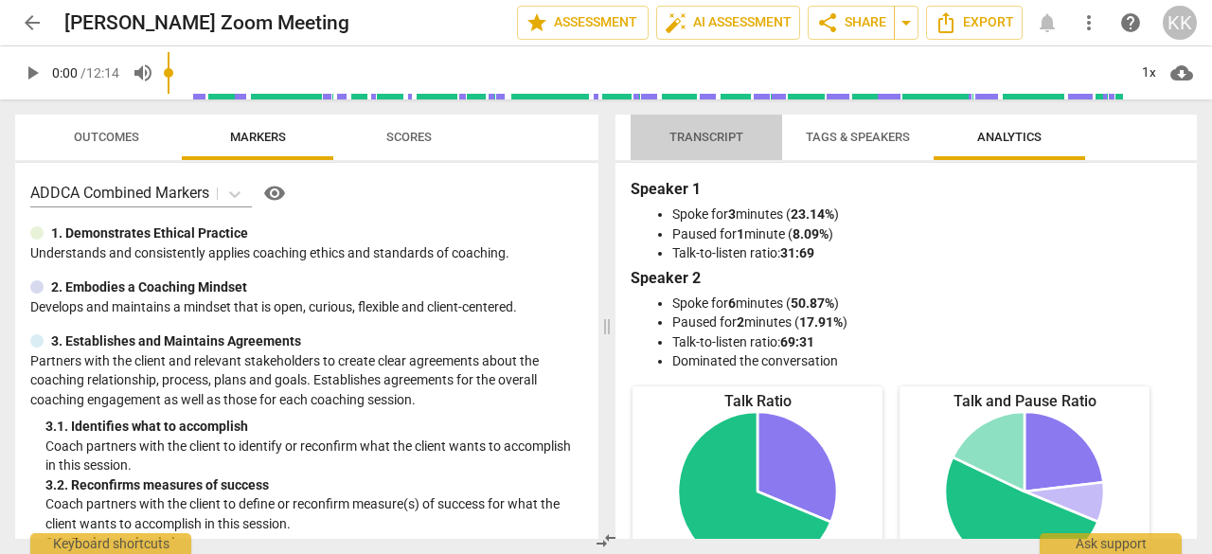
drag, startPoint x: 734, startPoint y: 145, endPoint x: 772, endPoint y: 133, distance: 40.7
click at [736, 143] on span "Transcript" at bounding box center [706, 138] width 119 height 26
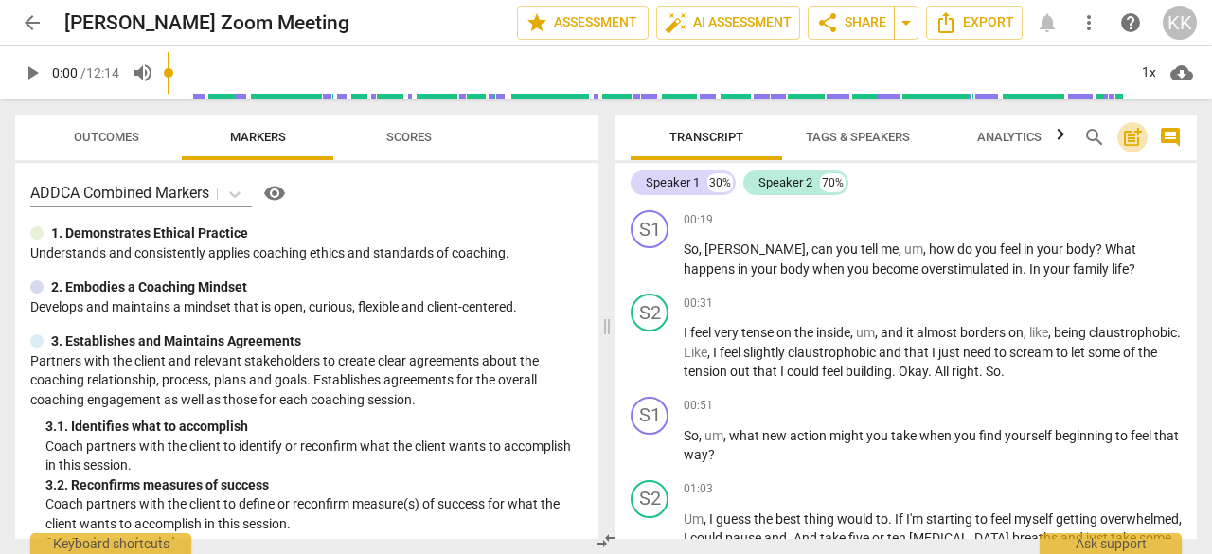
click at [1131, 141] on span "post_add" at bounding box center [1132, 137] width 23 height 23
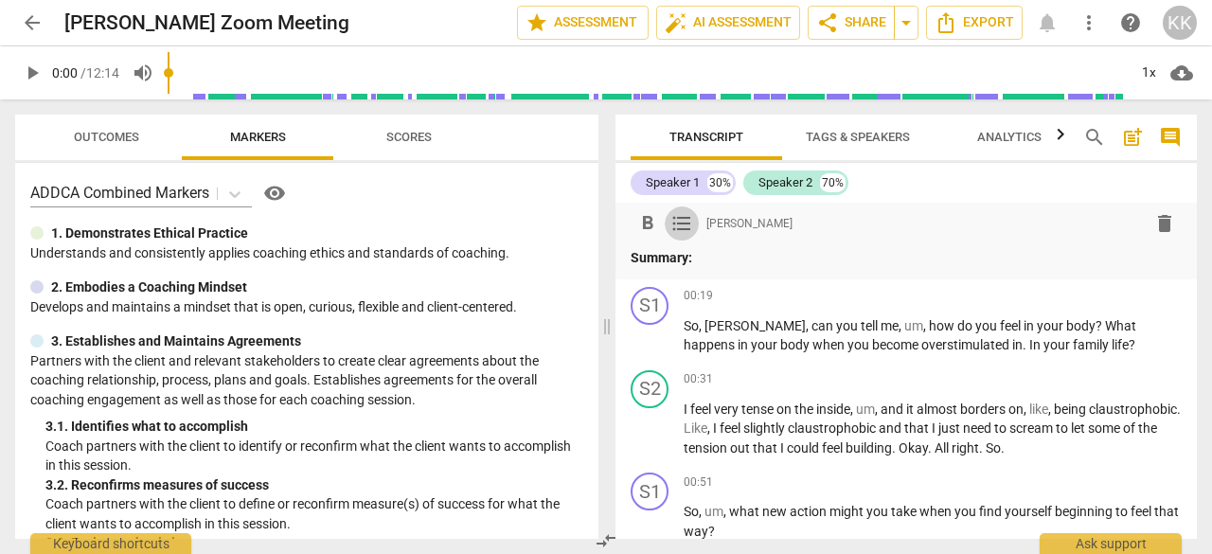
click at [675, 228] on span "format_list_bulleted" at bounding box center [681, 223] width 23 height 23
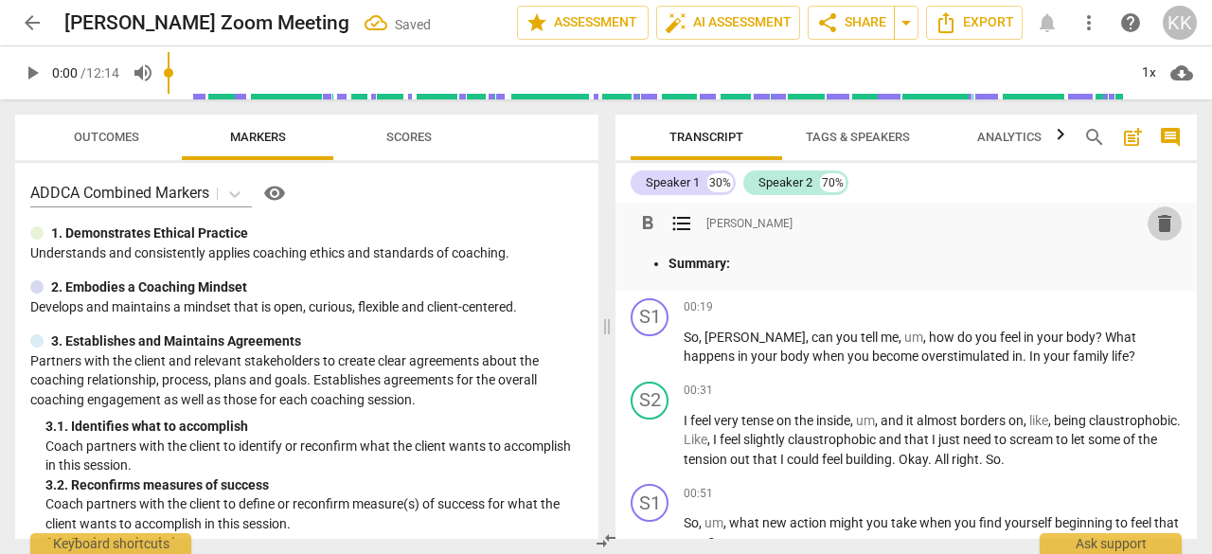
click at [1153, 223] on span "delete" at bounding box center [1164, 223] width 23 height 23
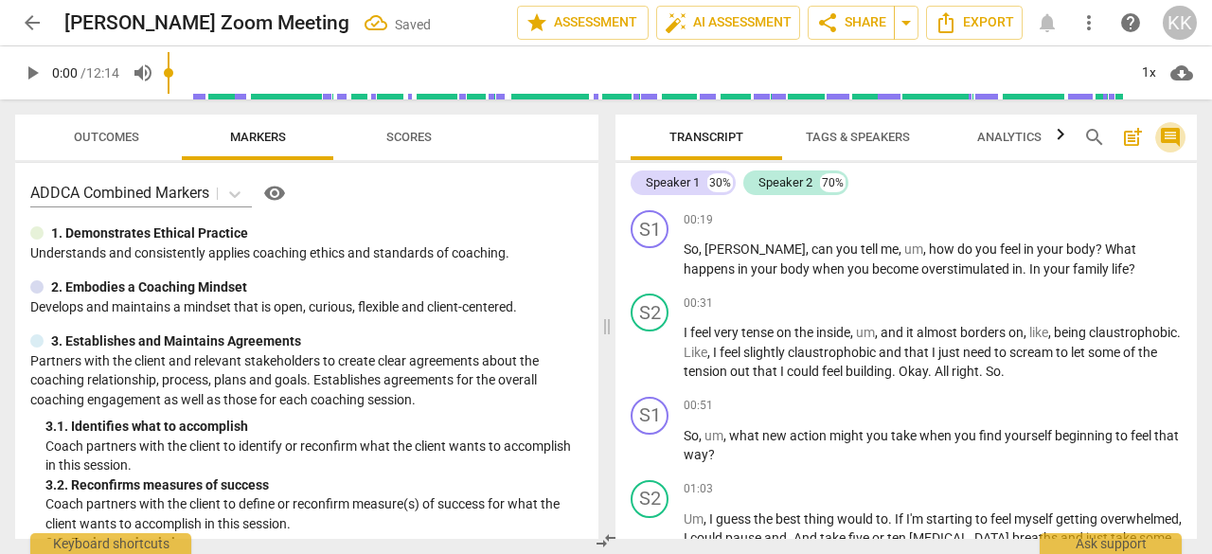
click at [1168, 141] on span "comment" at bounding box center [1170, 137] width 23 height 23
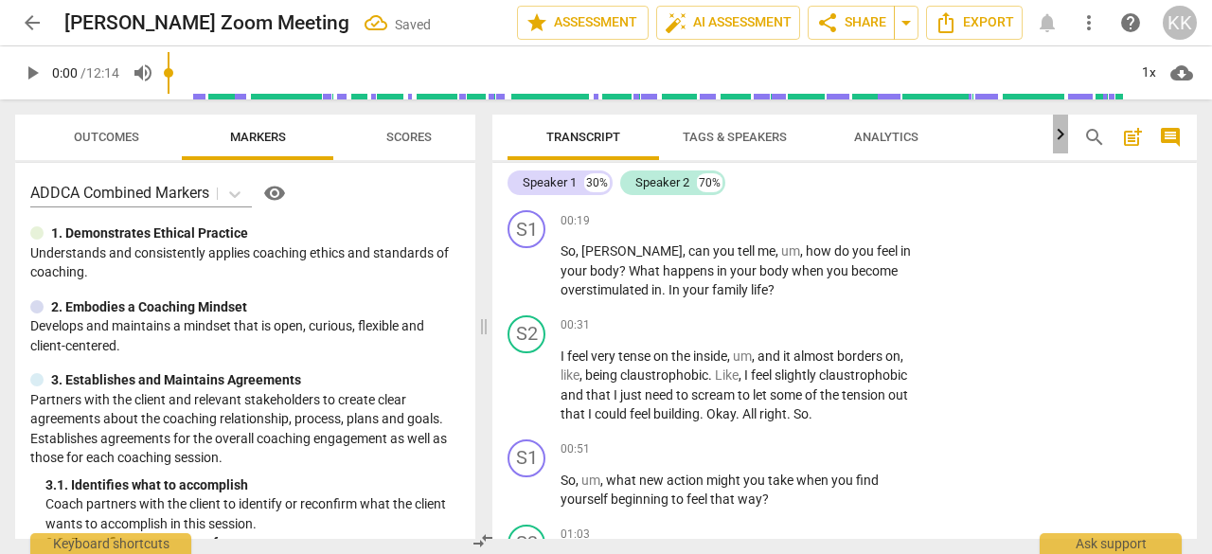
click at [1062, 138] on icon "button" at bounding box center [1060, 134] width 23 height 23
click at [1127, 151] on button "post_add" at bounding box center [1132, 137] width 30 height 30
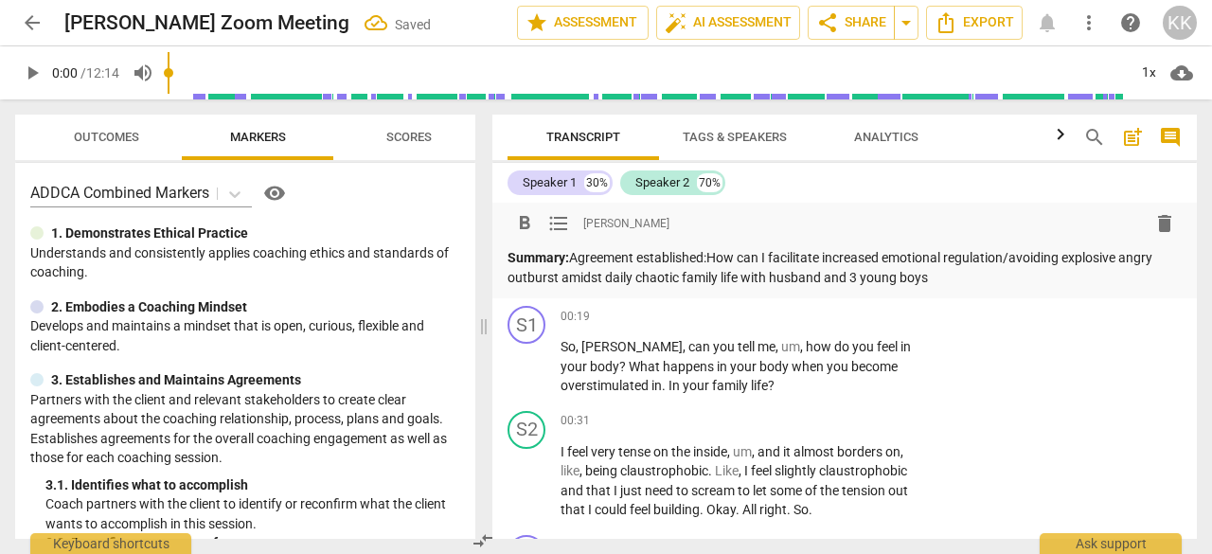
click at [714, 253] on p "Summary: Agreement established:How can I facilitate increased emotional regulat…" at bounding box center [844, 267] width 674 height 39
click at [949, 289] on div "format_bold format_list_bulleted Katie Kuhn delete Summary: Agreement establish…" at bounding box center [844, 251] width 704 height 96
click at [970, 285] on p "Summary: Agreement established: How can I facilitate increased emotional regula…" at bounding box center [844, 267] width 674 height 39
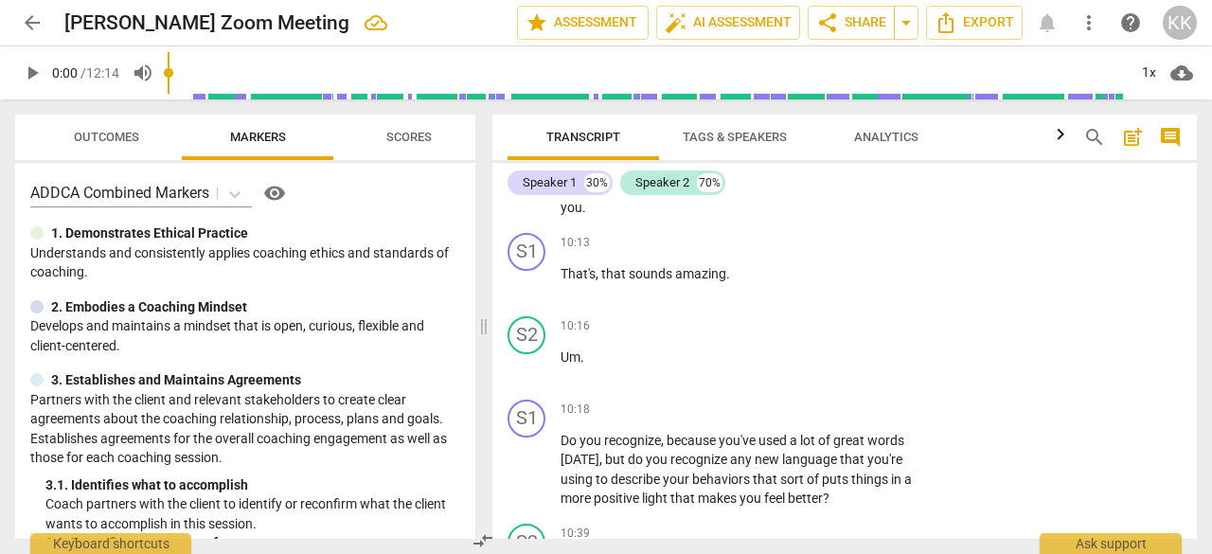
scroll to position [5252, 0]
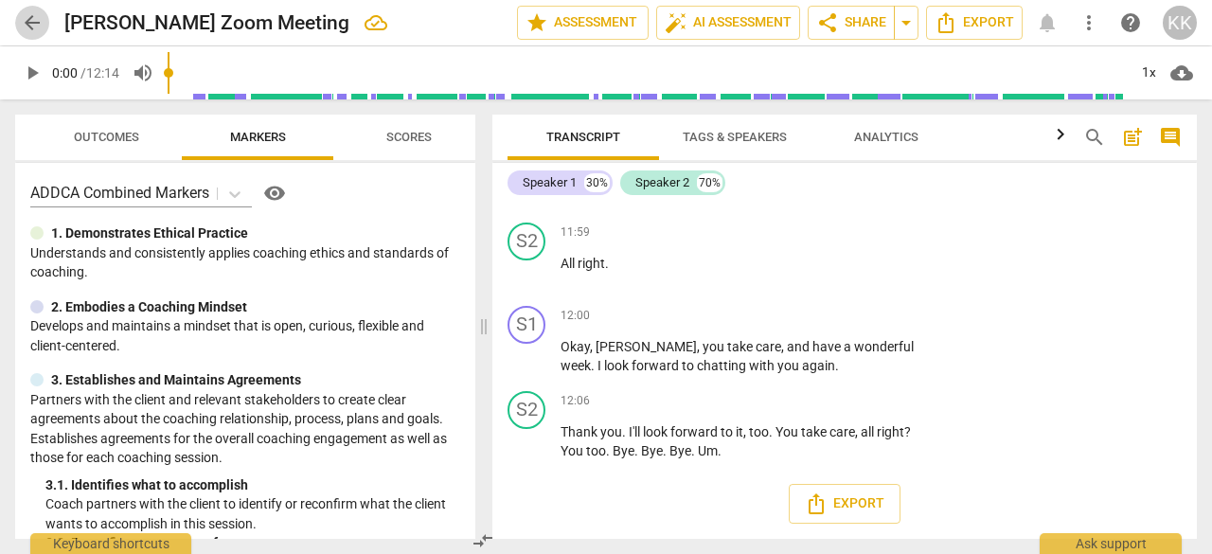
click at [40, 25] on span "arrow_back" at bounding box center [32, 22] width 23 height 23
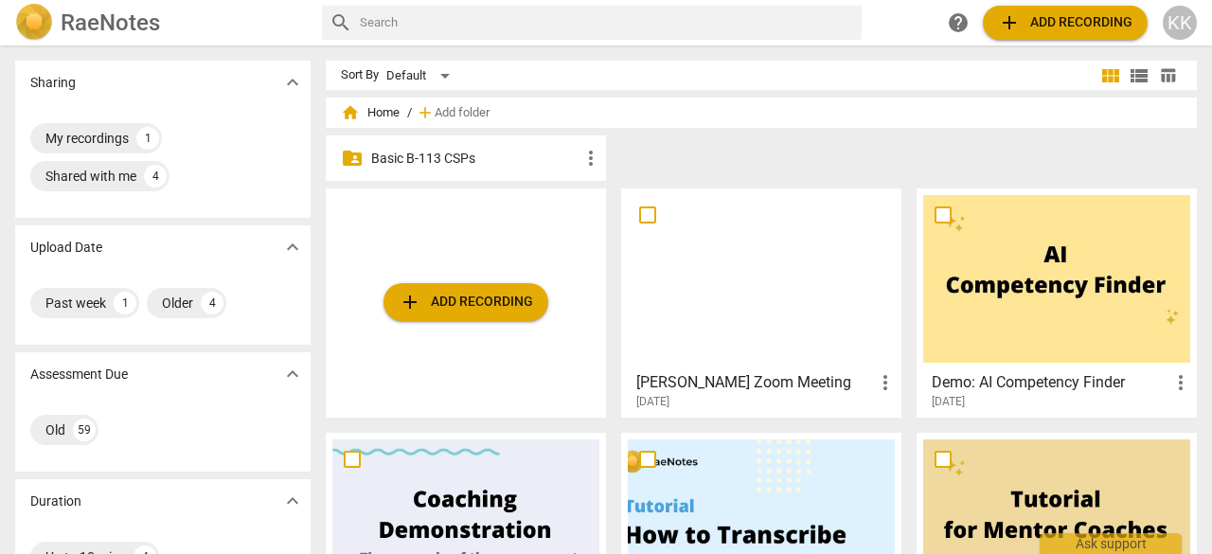
click at [744, 340] on div at bounding box center [761, 279] width 267 height 168
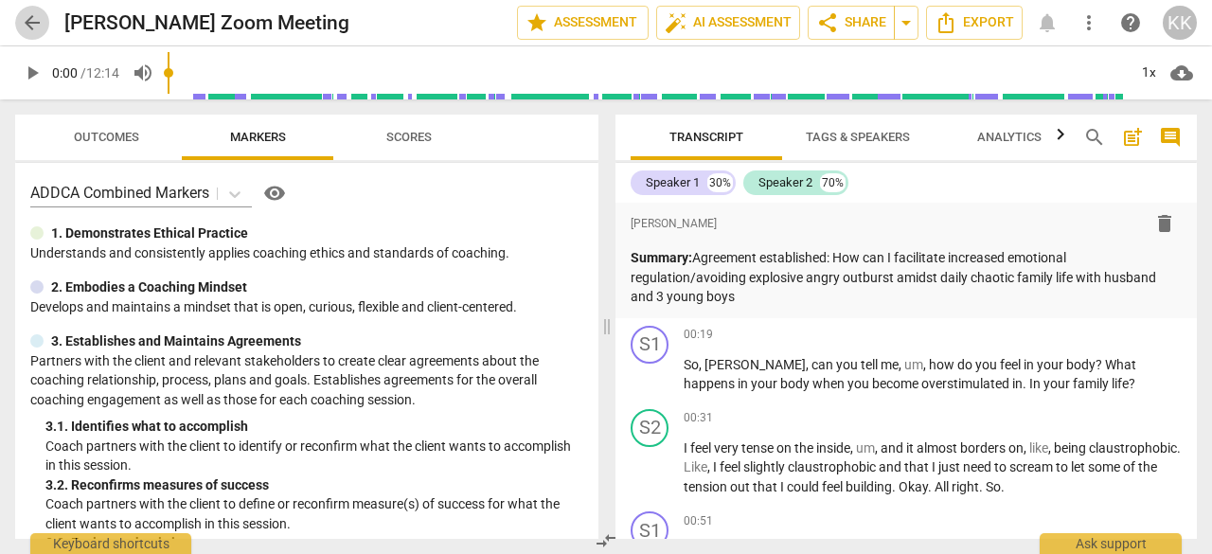
click at [34, 27] on span "arrow_back" at bounding box center [32, 22] width 23 height 23
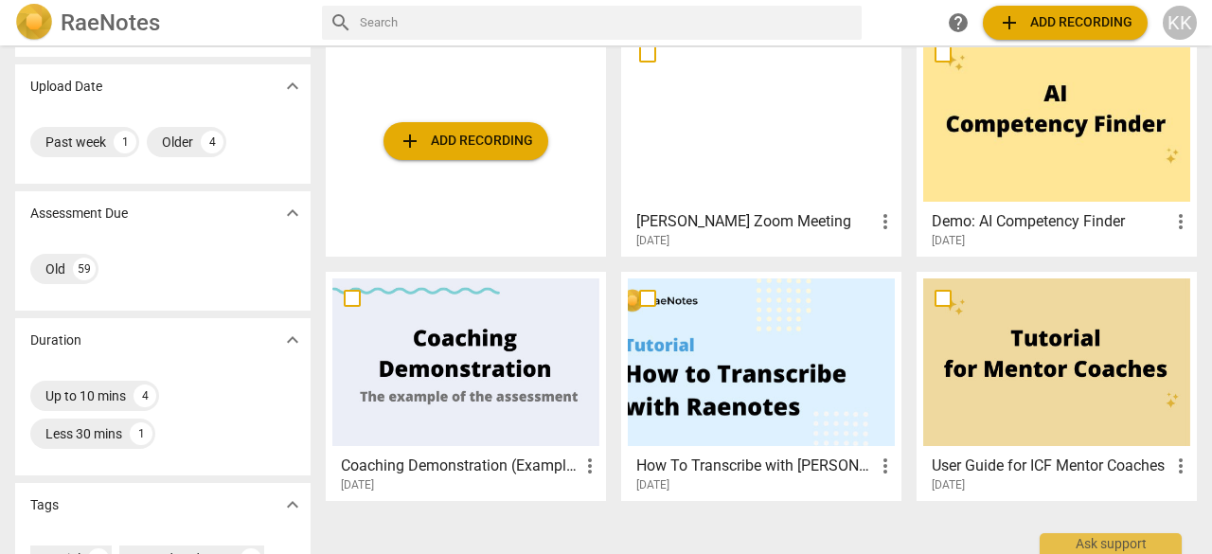
scroll to position [189, 0]
